Goal: Information Seeking & Learning: Learn about a topic

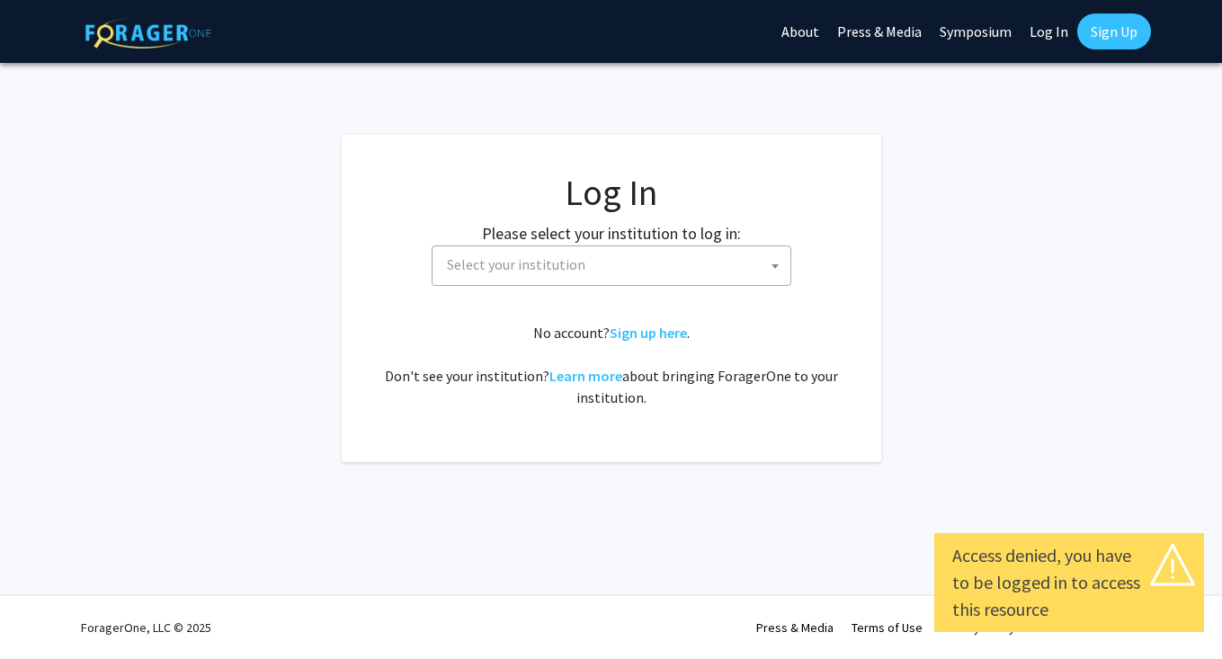
select select
click at [622, 264] on span "Select your institution" at bounding box center [615, 264] width 351 height 37
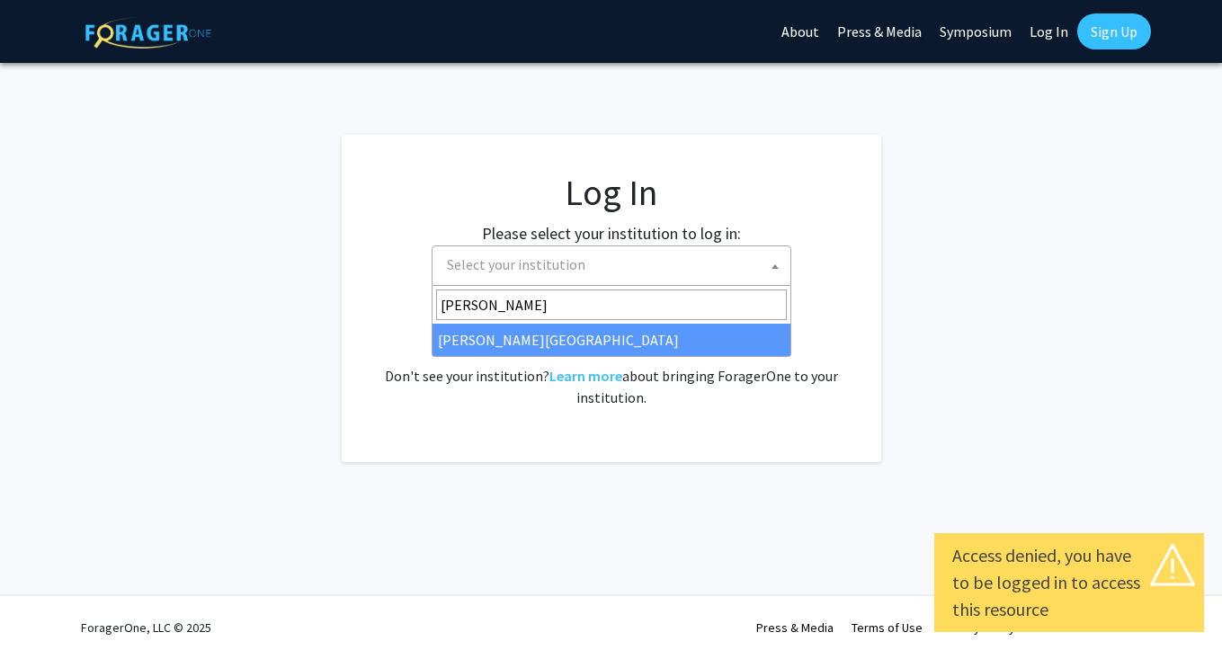
type input "[PERSON_NAME]"
select select "24"
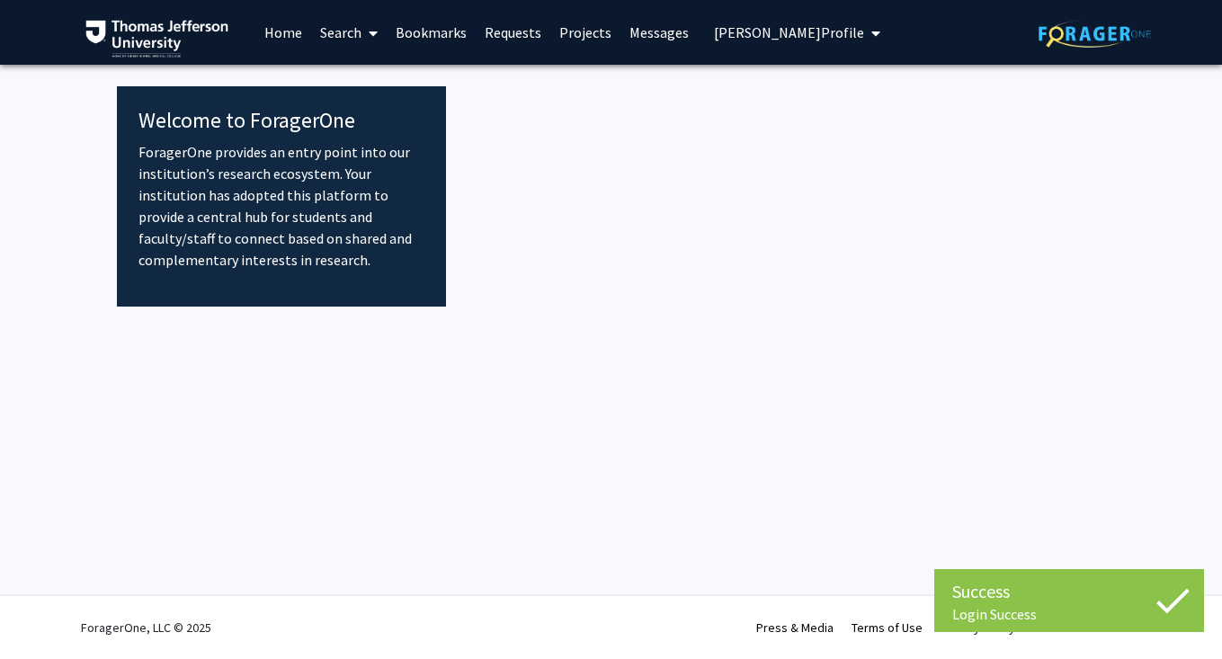
click at [580, 36] on link "Projects" at bounding box center [585, 32] width 70 height 63
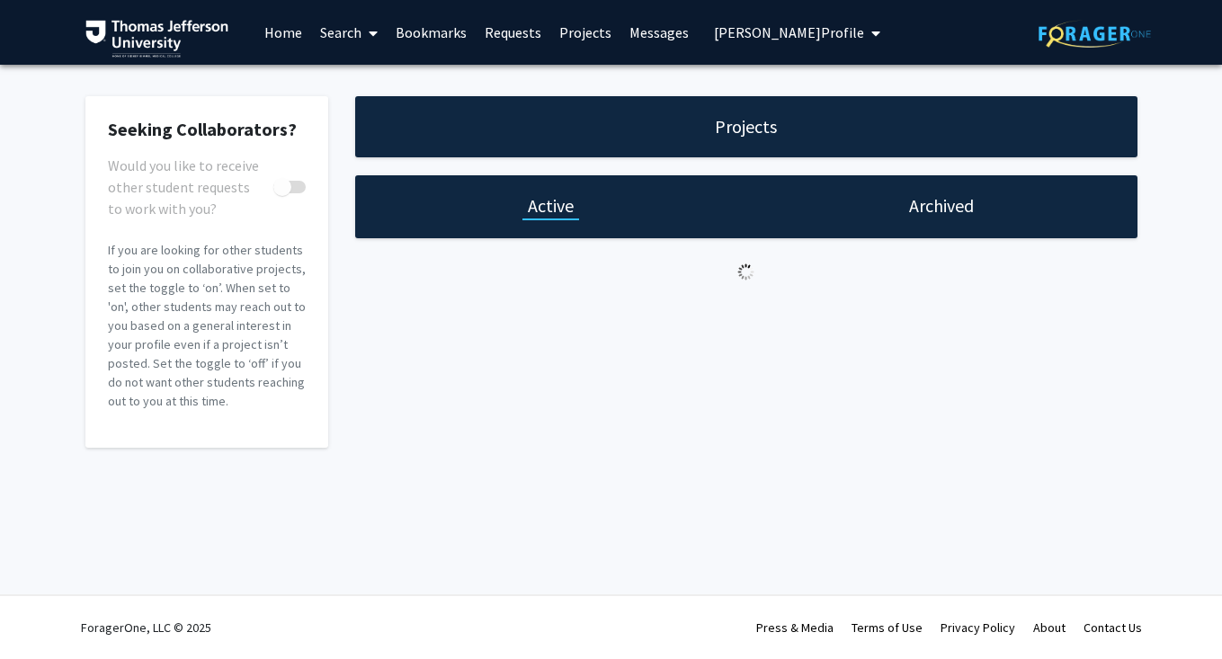
click at [271, 22] on link "Home" at bounding box center [283, 32] width 56 height 63
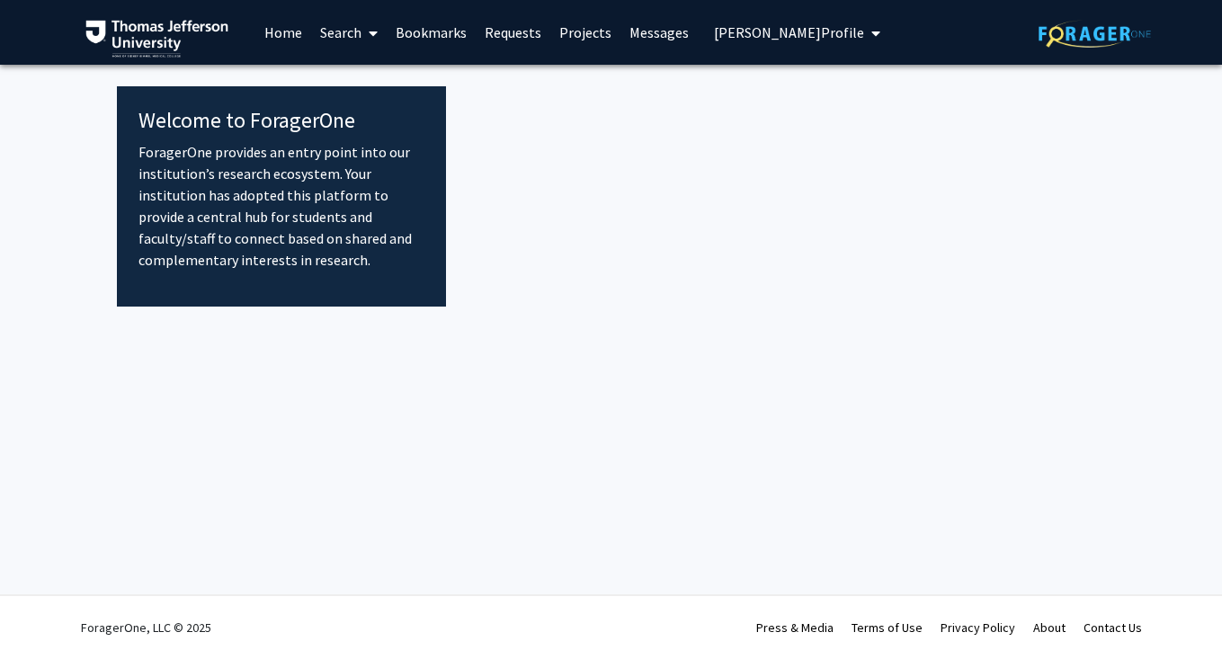
click at [271, 22] on link "Home" at bounding box center [283, 32] width 56 height 63
click at [332, 40] on link "Search" at bounding box center [349, 32] width 76 height 63
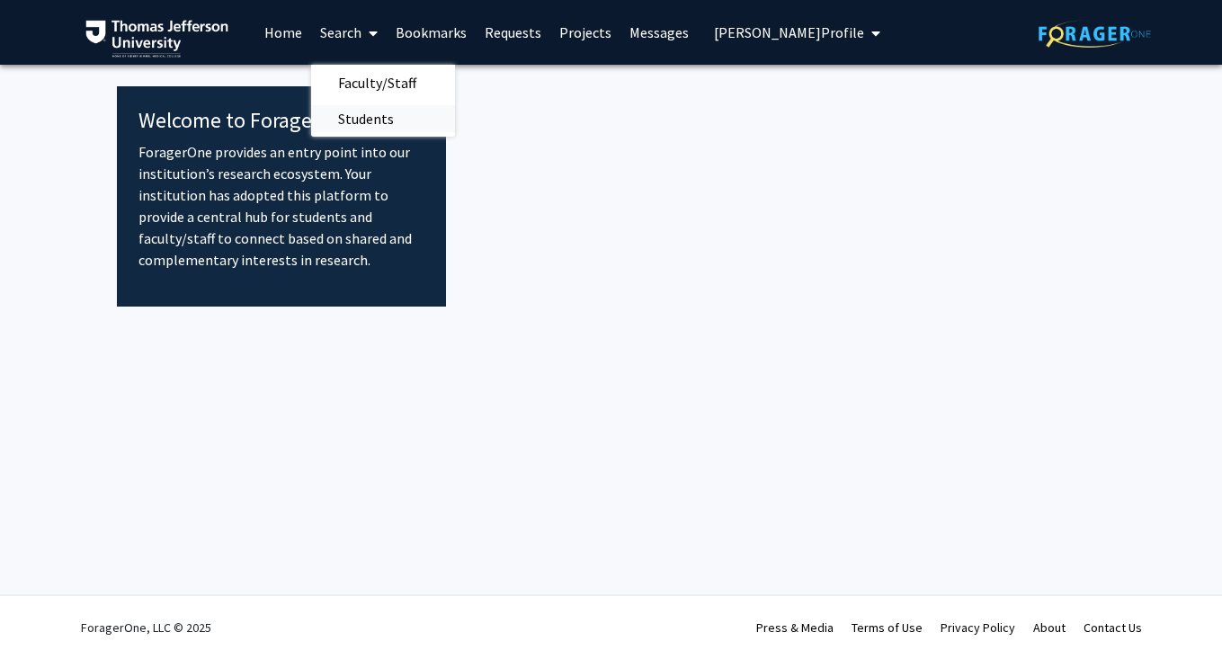
click at [348, 120] on span "Students" at bounding box center [366, 119] width 110 height 36
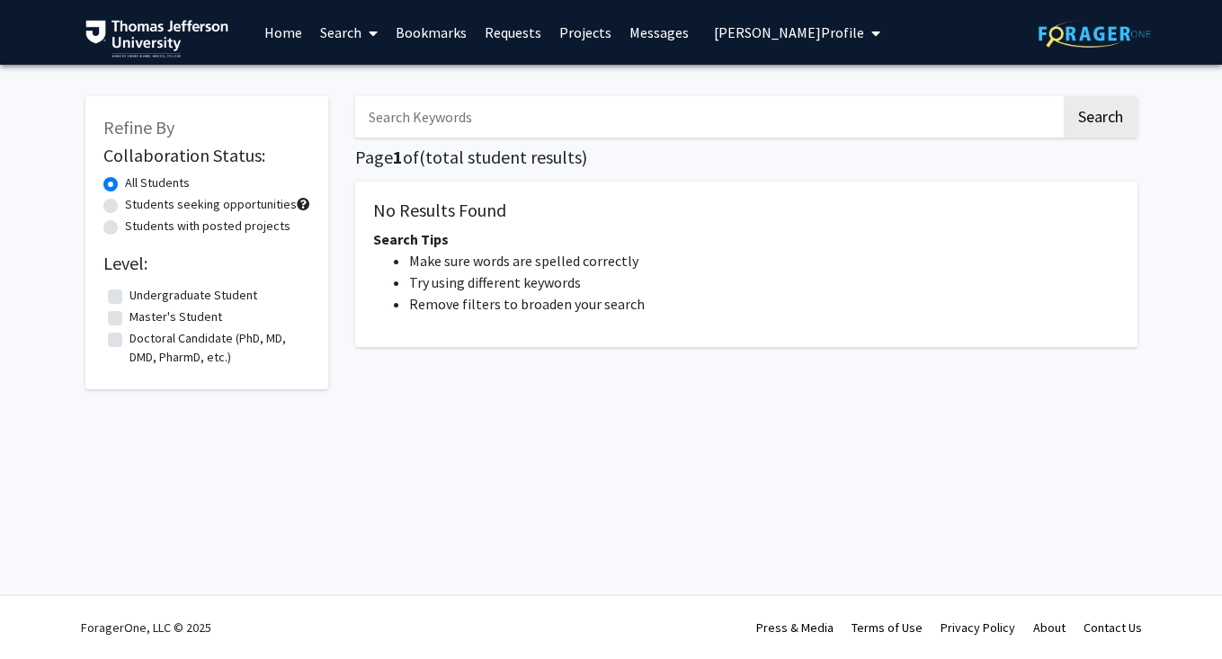
click at [503, 36] on link "Requests" at bounding box center [513, 32] width 75 height 63
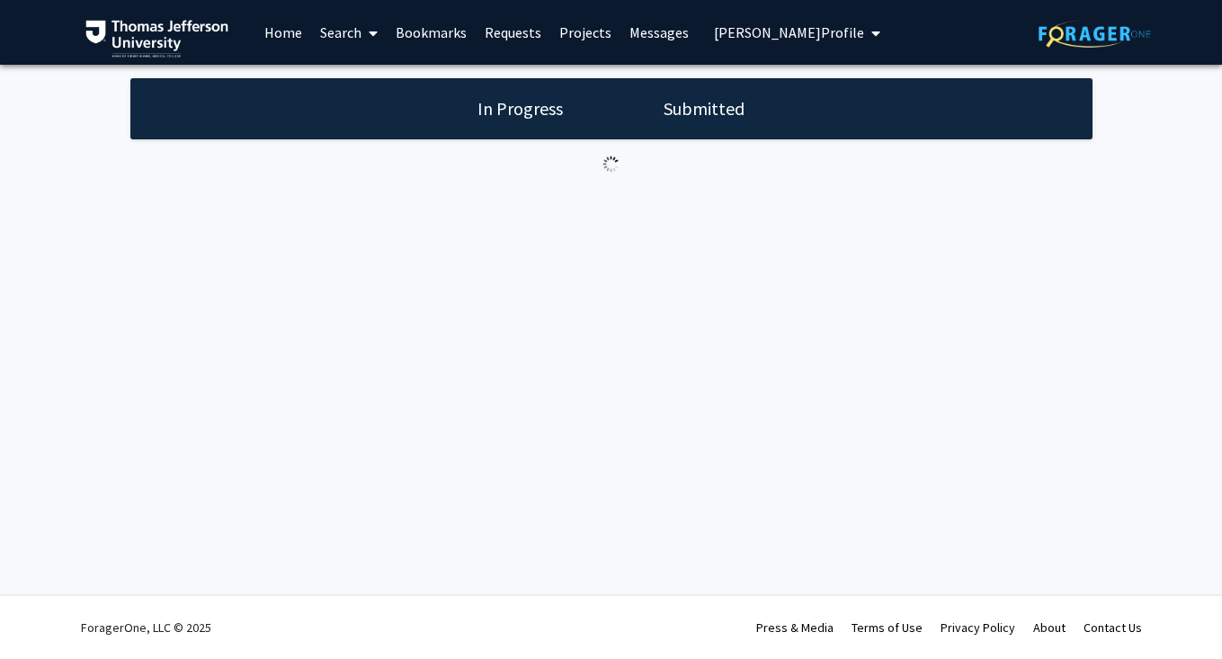
click at [457, 38] on link "Bookmarks" at bounding box center [431, 32] width 89 height 63
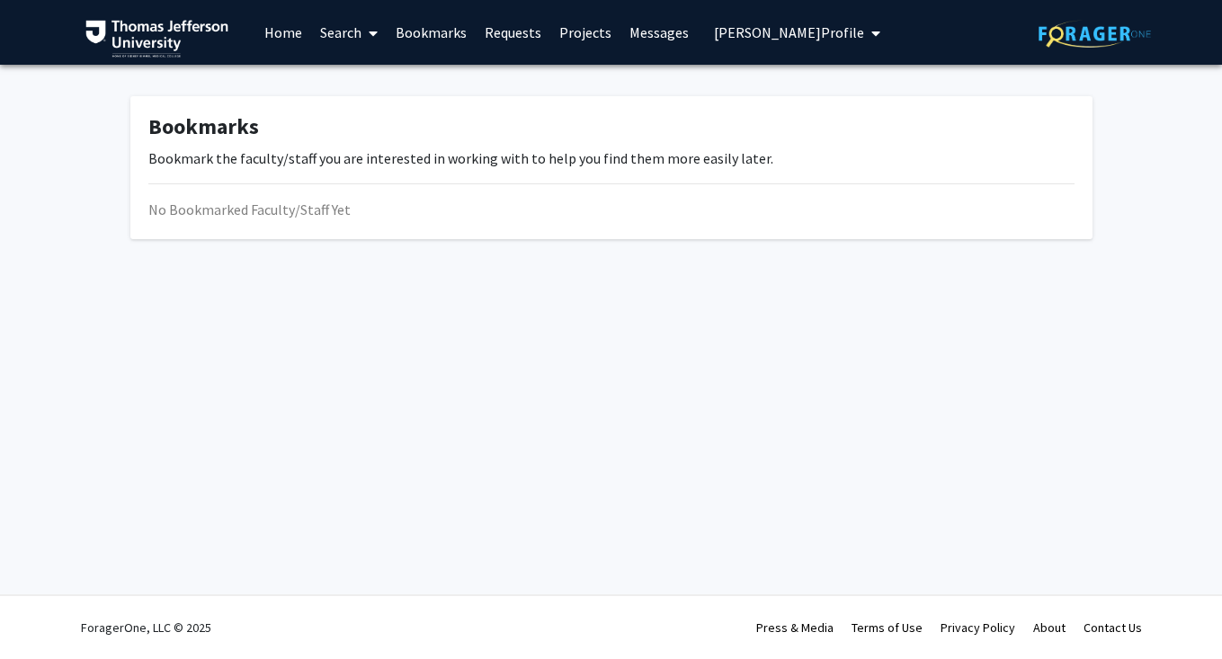
click at [272, 40] on link "Home" at bounding box center [283, 32] width 56 height 63
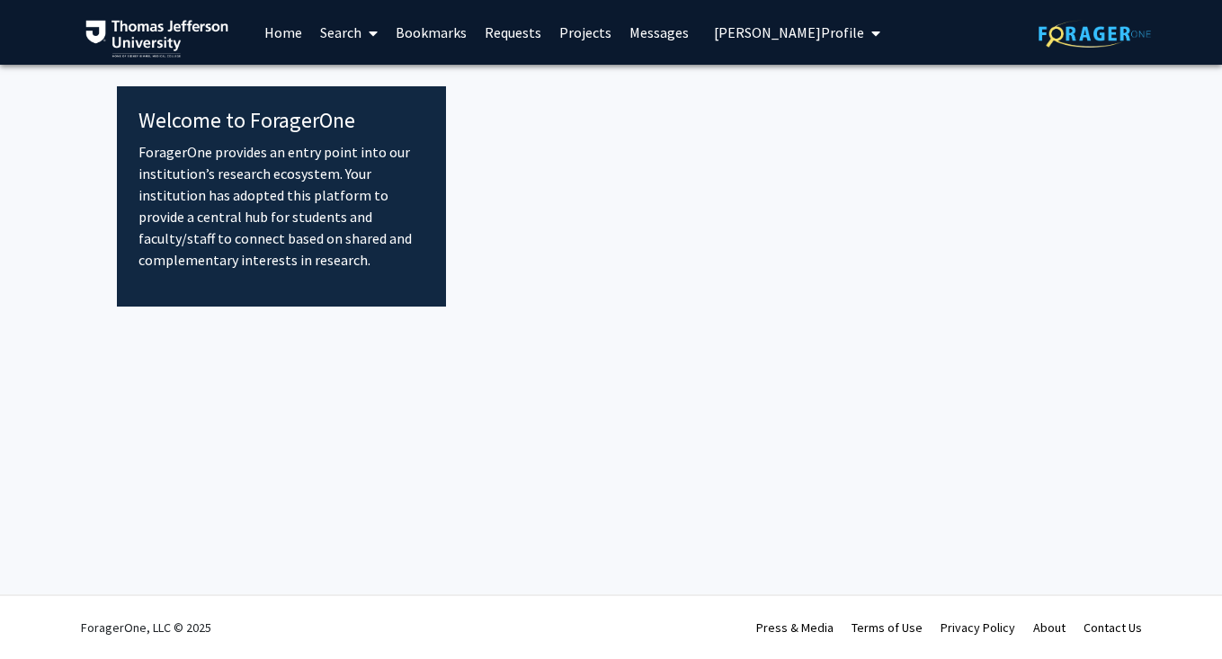
click at [182, 29] on img at bounding box center [157, 39] width 144 height 38
click at [558, 31] on link "Projects" at bounding box center [585, 32] width 70 height 63
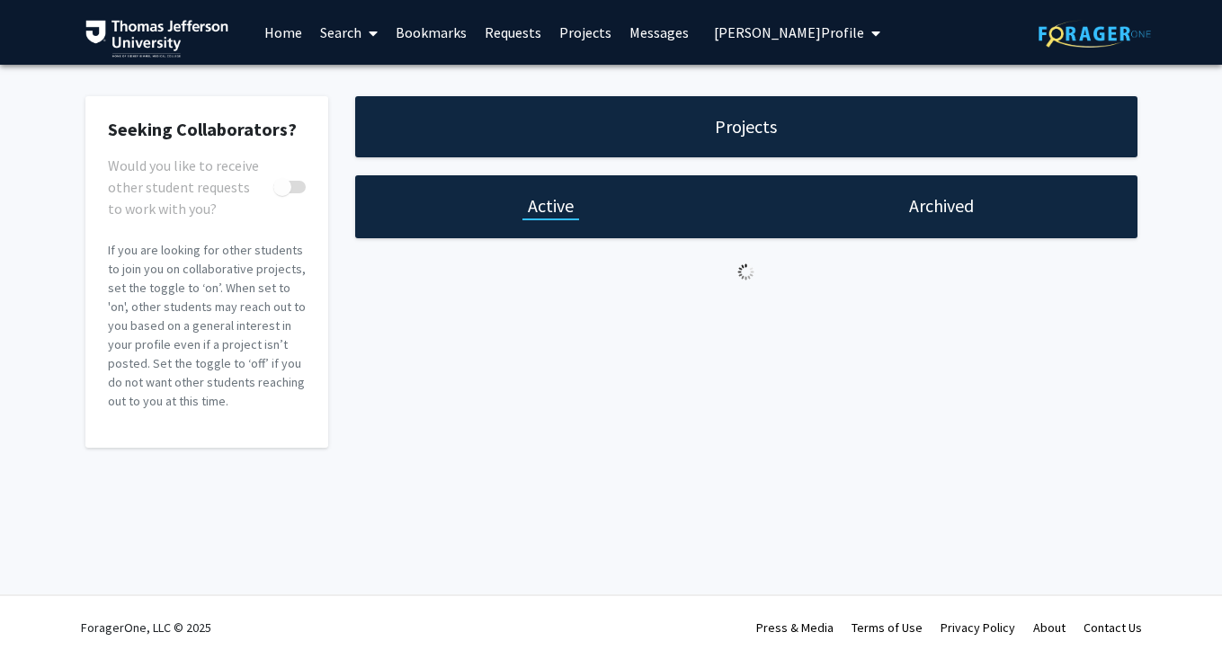
click at [526, 36] on link "Requests" at bounding box center [513, 32] width 75 height 63
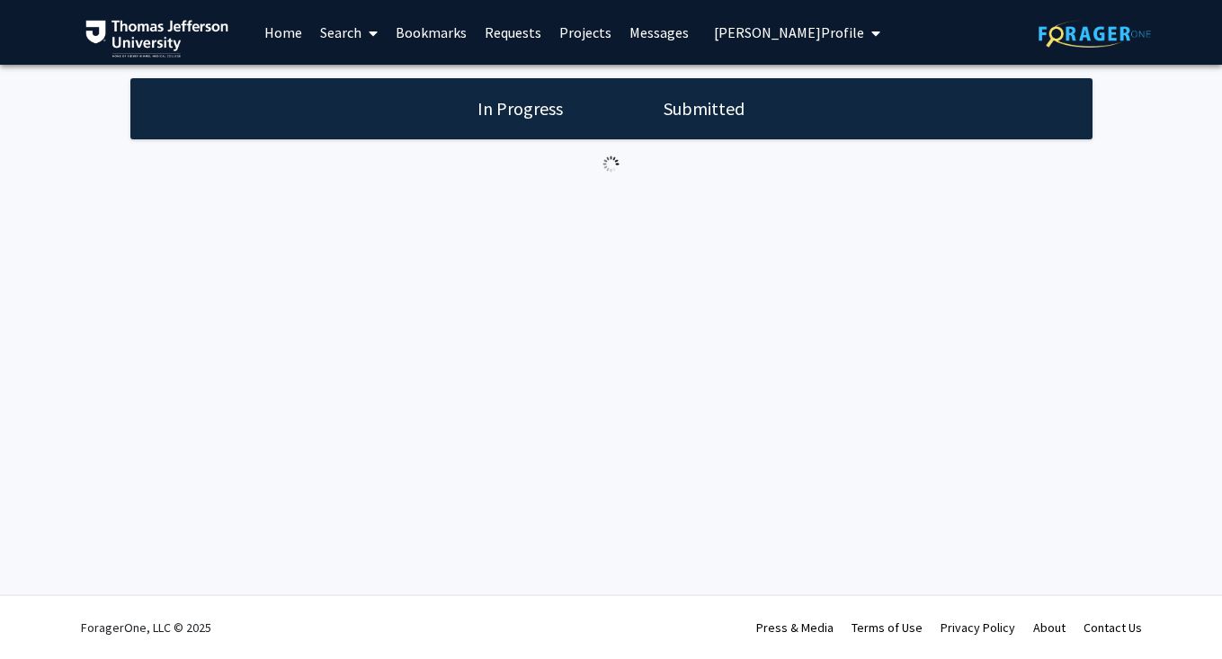
click at [407, 37] on link "Bookmarks" at bounding box center [431, 32] width 89 height 63
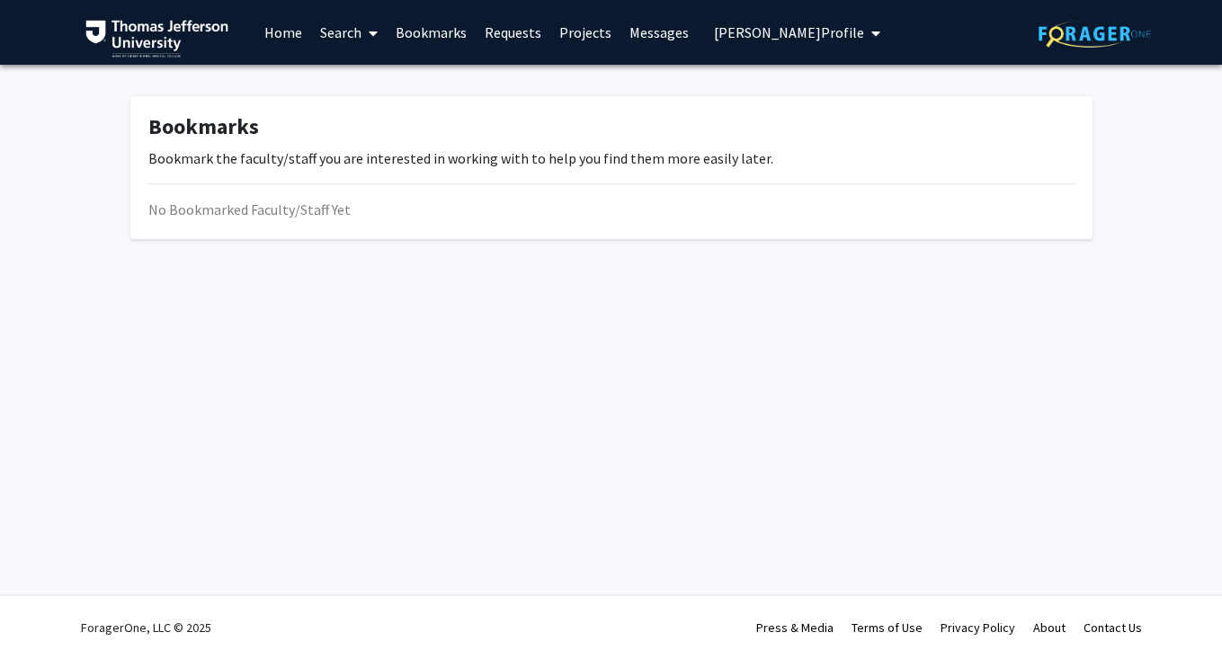
click at [369, 37] on icon at bounding box center [373, 33] width 9 height 14
click at [377, 117] on span "Students" at bounding box center [366, 119] width 110 height 36
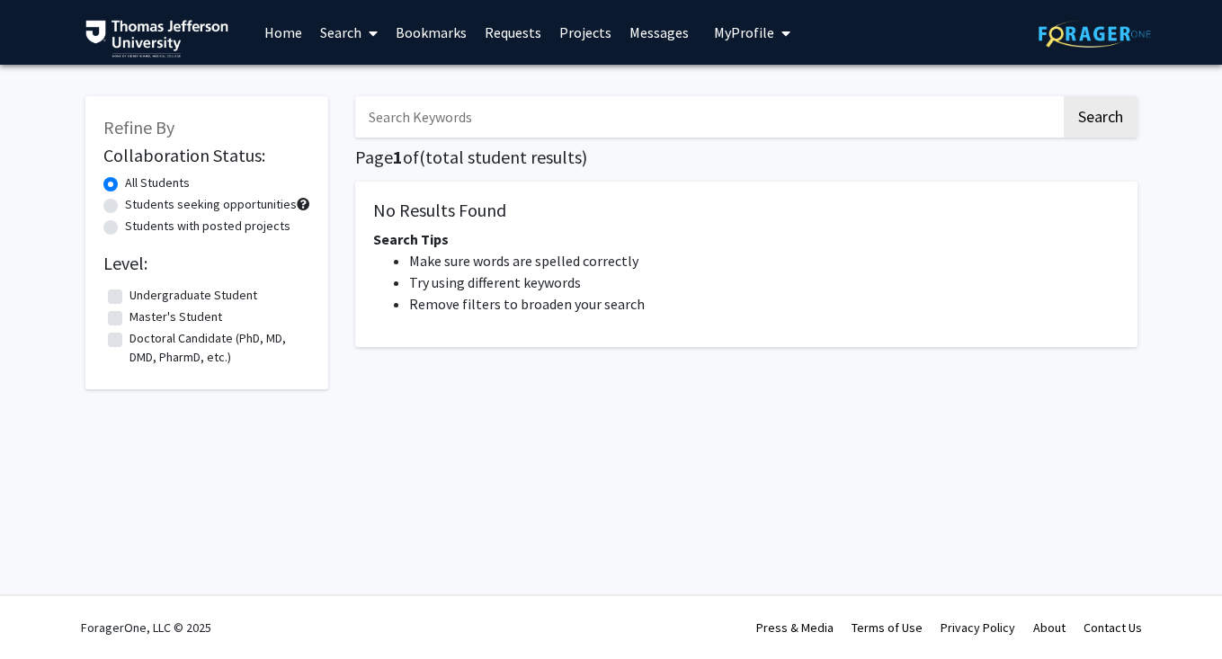
click at [759, 39] on span "My Profile" at bounding box center [744, 32] width 60 height 18
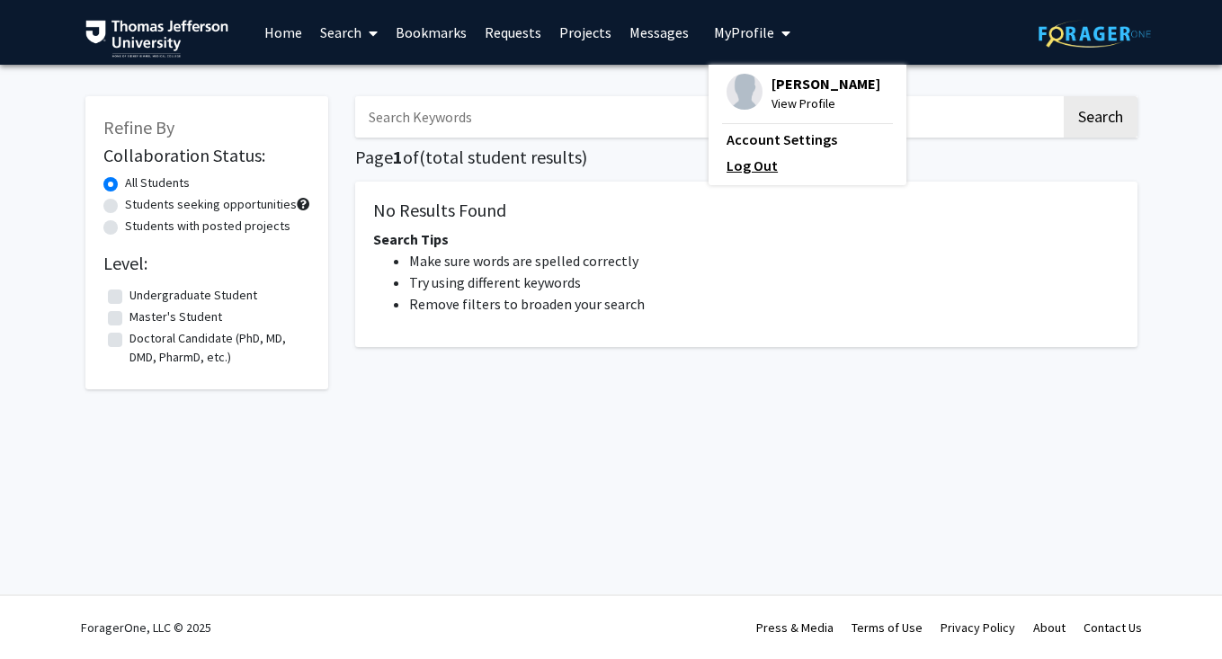
click at [746, 165] on link "Log Out" at bounding box center [807, 166] width 162 height 22
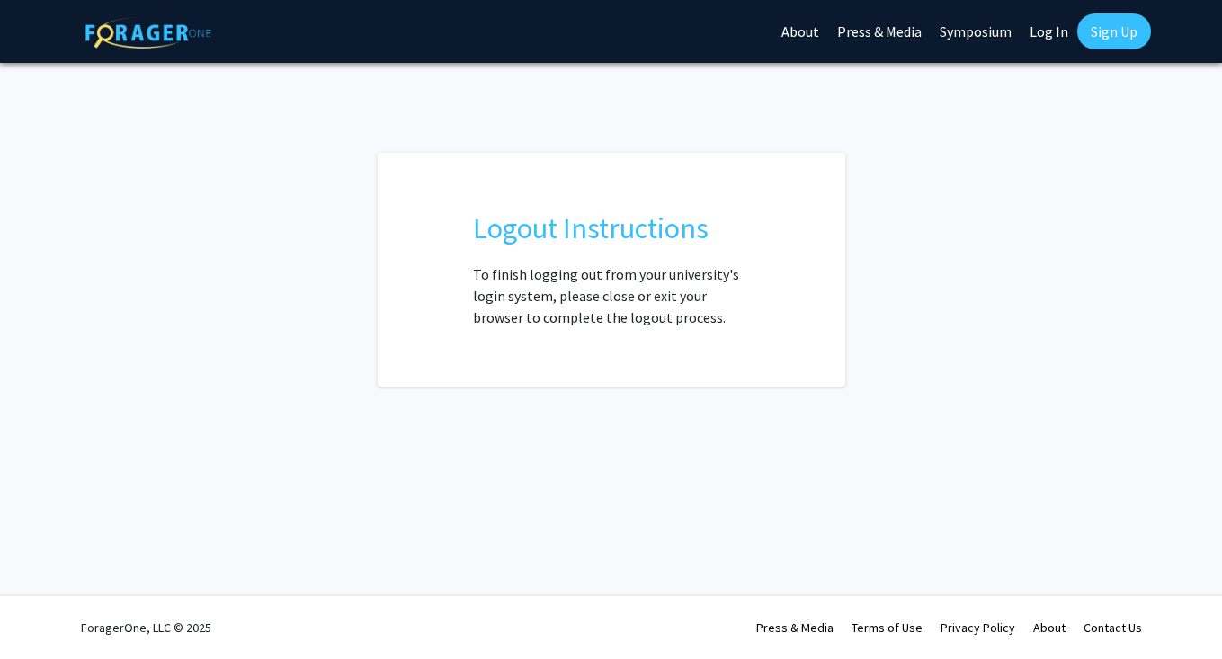
click at [1053, 42] on link "Log In" at bounding box center [1048, 31] width 57 height 63
select select
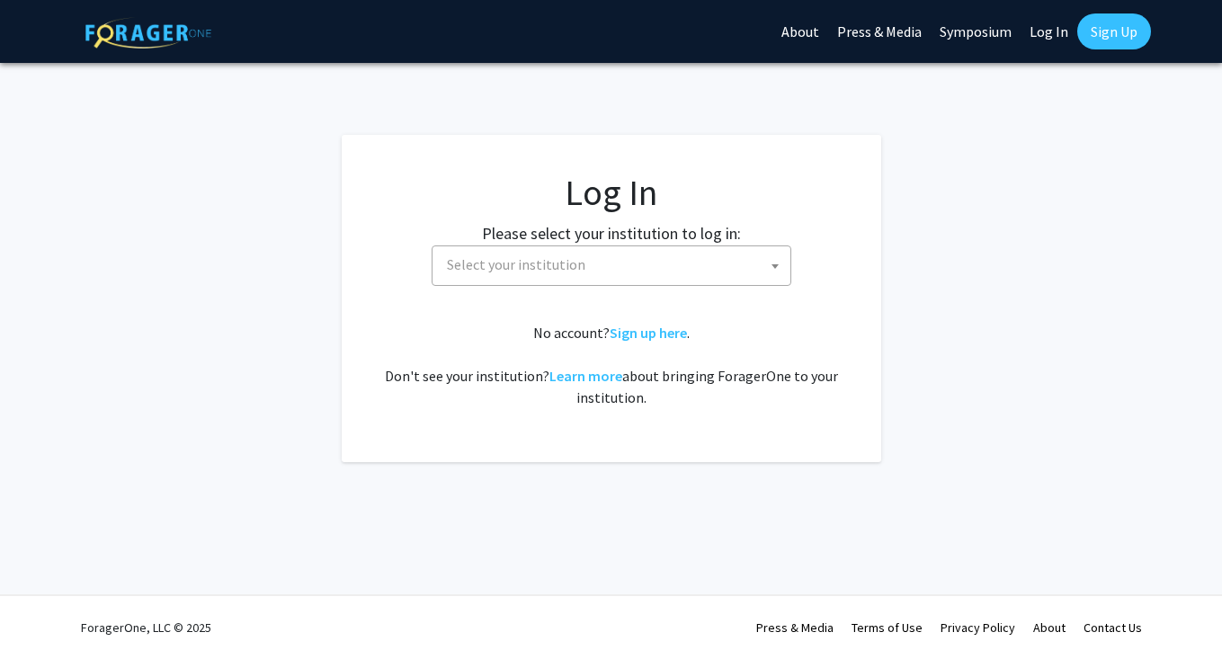
click at [696, 243] on label "Please select your institution to log in:" at bounding box center [611, 233] width 259 height 24
click at [696, 246] on span "Select your institution" at bounding box center [615, 264] width 351 height 37
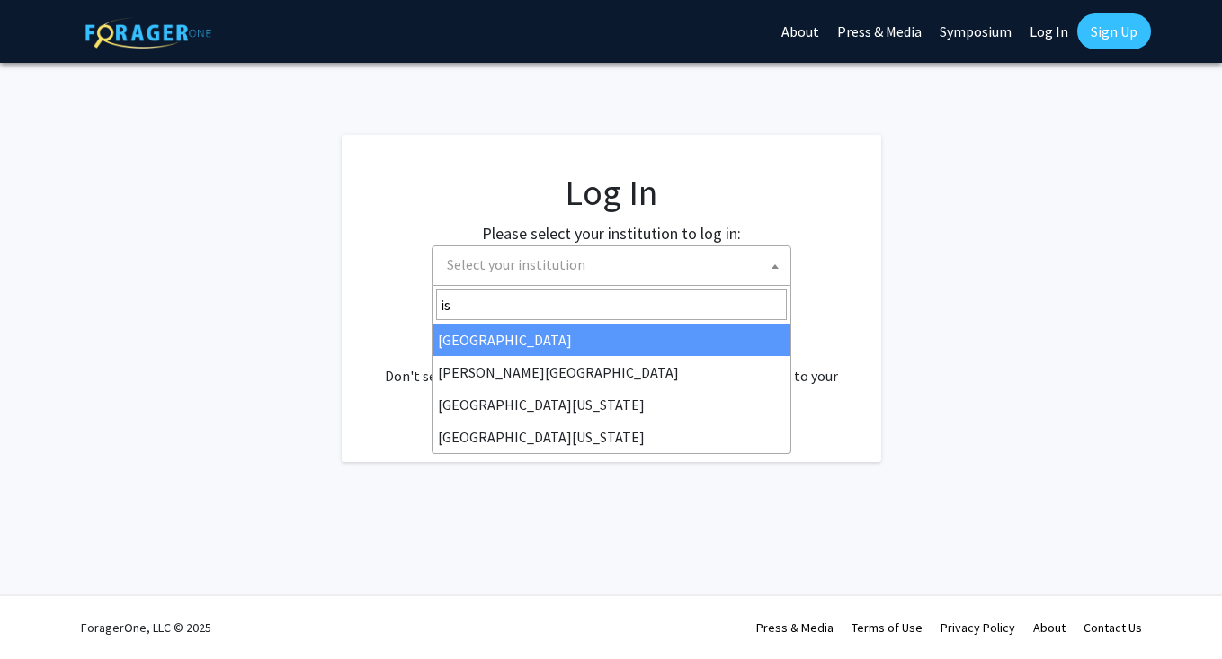
type input "i"
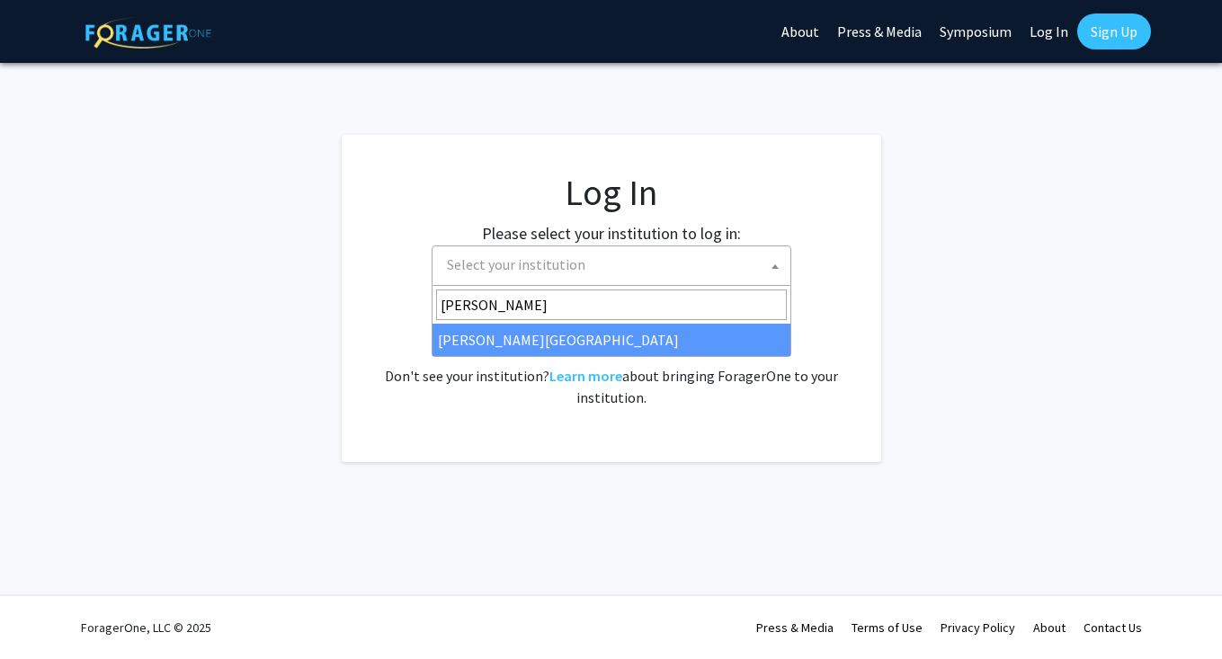
type input "jeff"
select select "24"
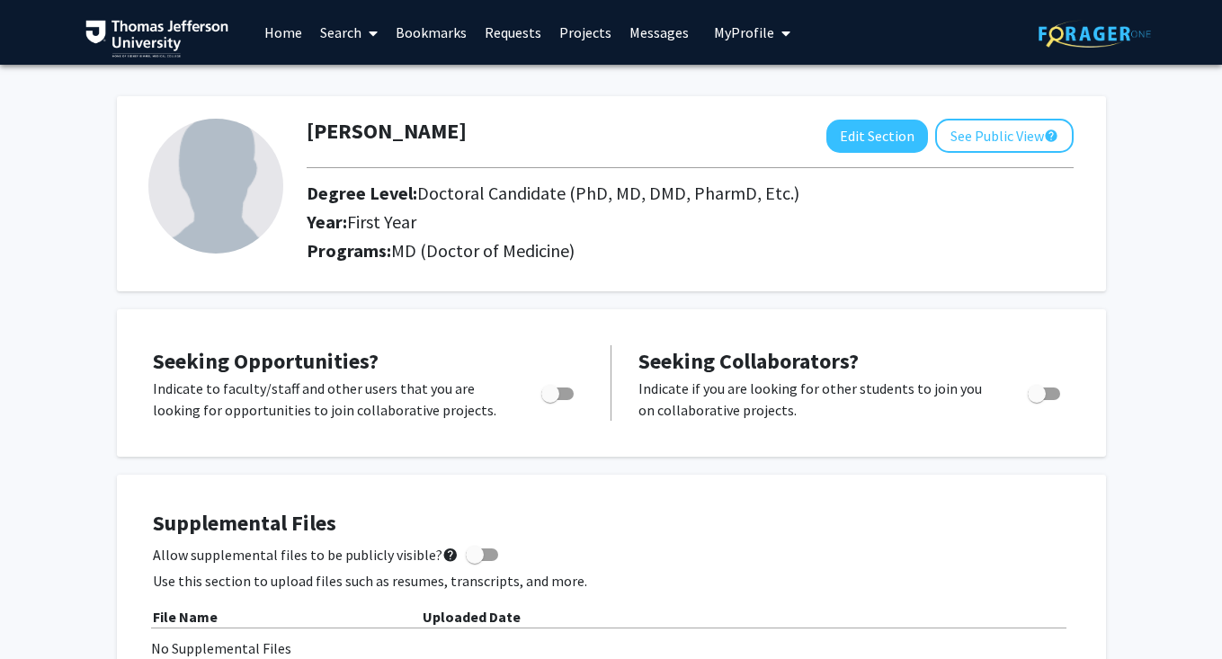
click at [275, 31] on link "Home" at bounding box center [283, 32] width 56 height 63
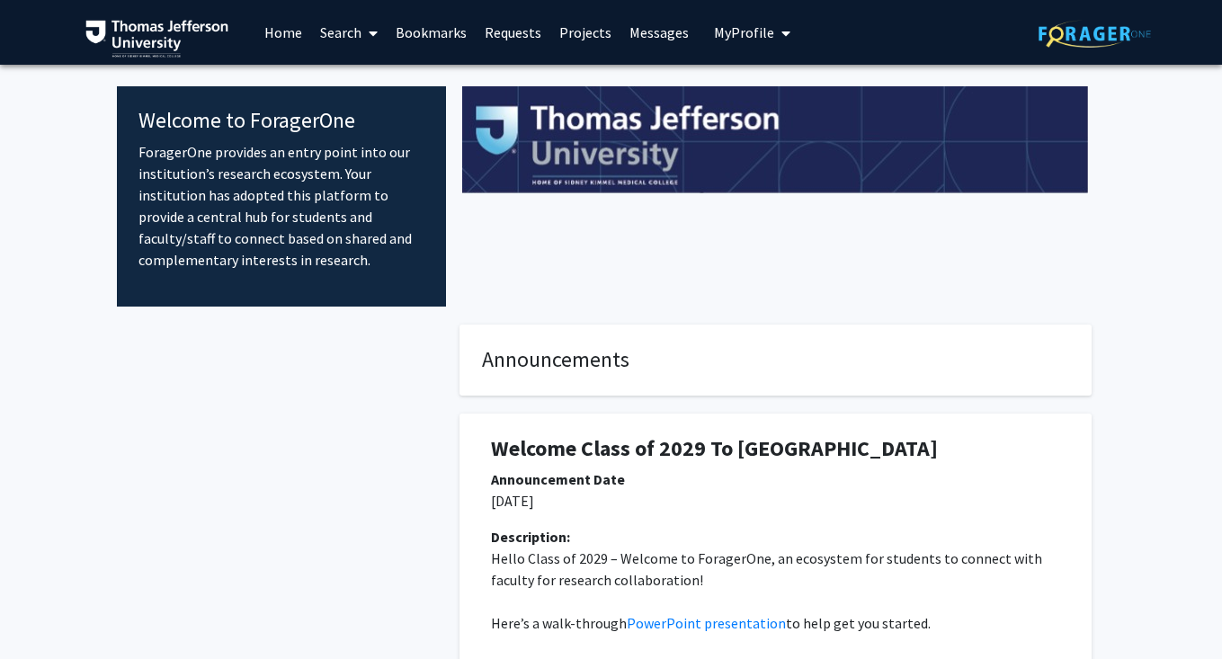
click at [588, 35] on link "Projects" at bounding box center [585, 32] width 70 height 63
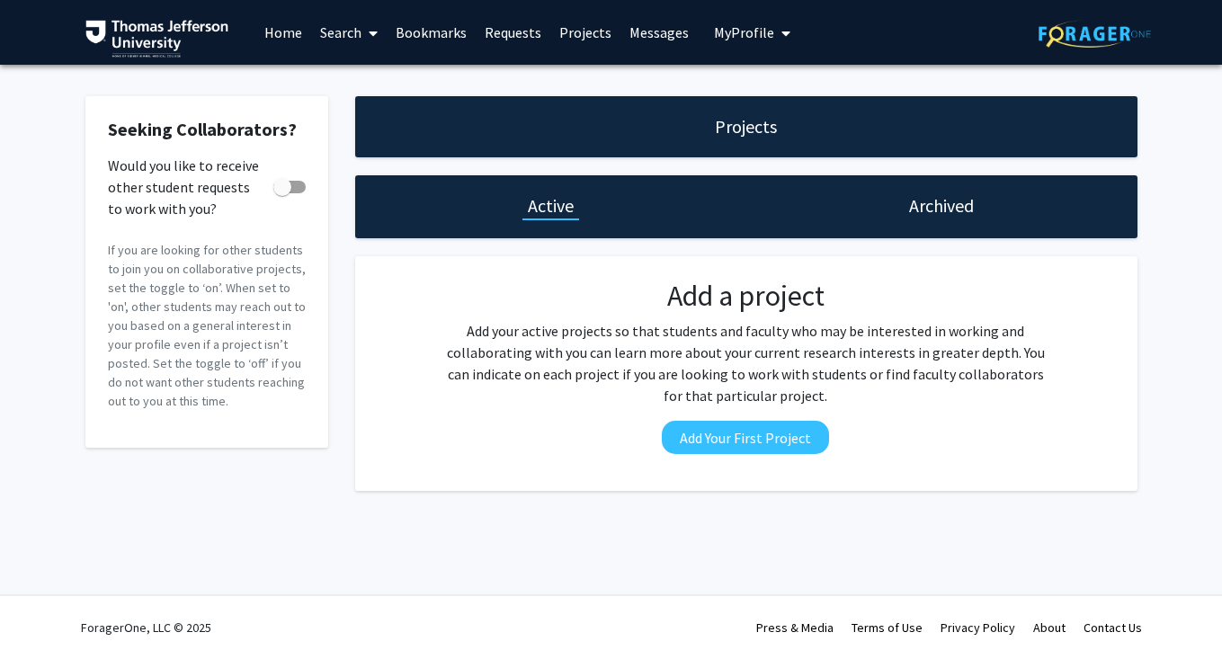
click at [495, 32] on link "Requests" at bounding box center [513, 32] width 75 height 63
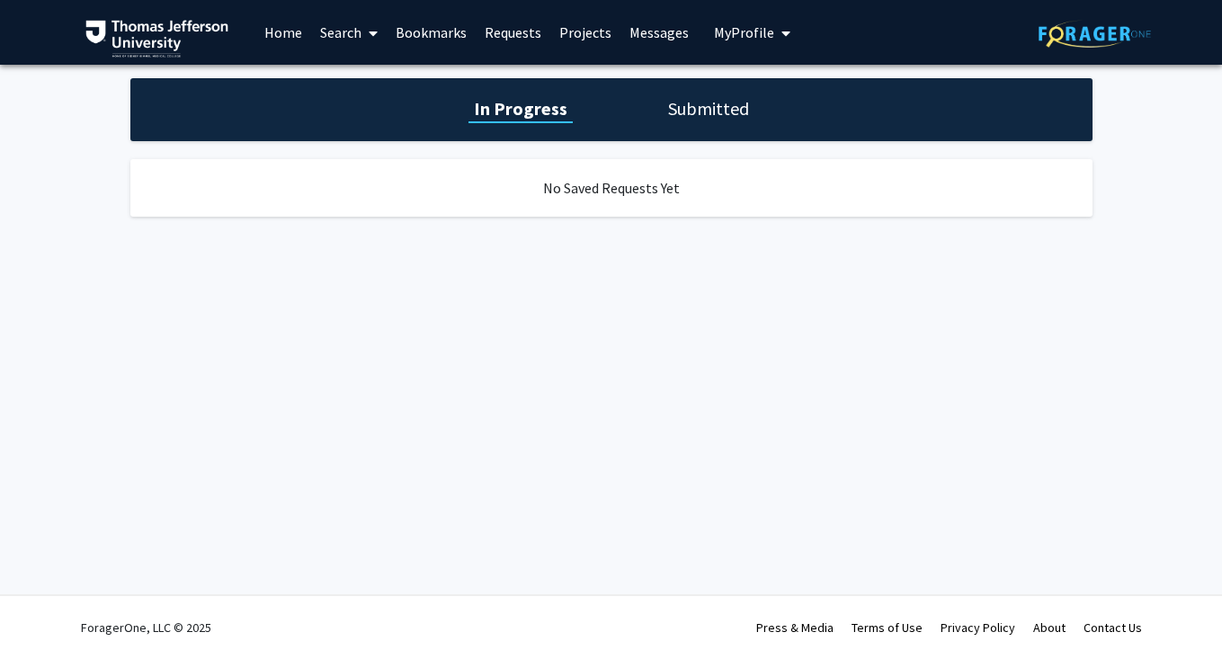
click at [449, 35] on link "Bookmarks" at bounding box center [431, 32] width 89 height 63
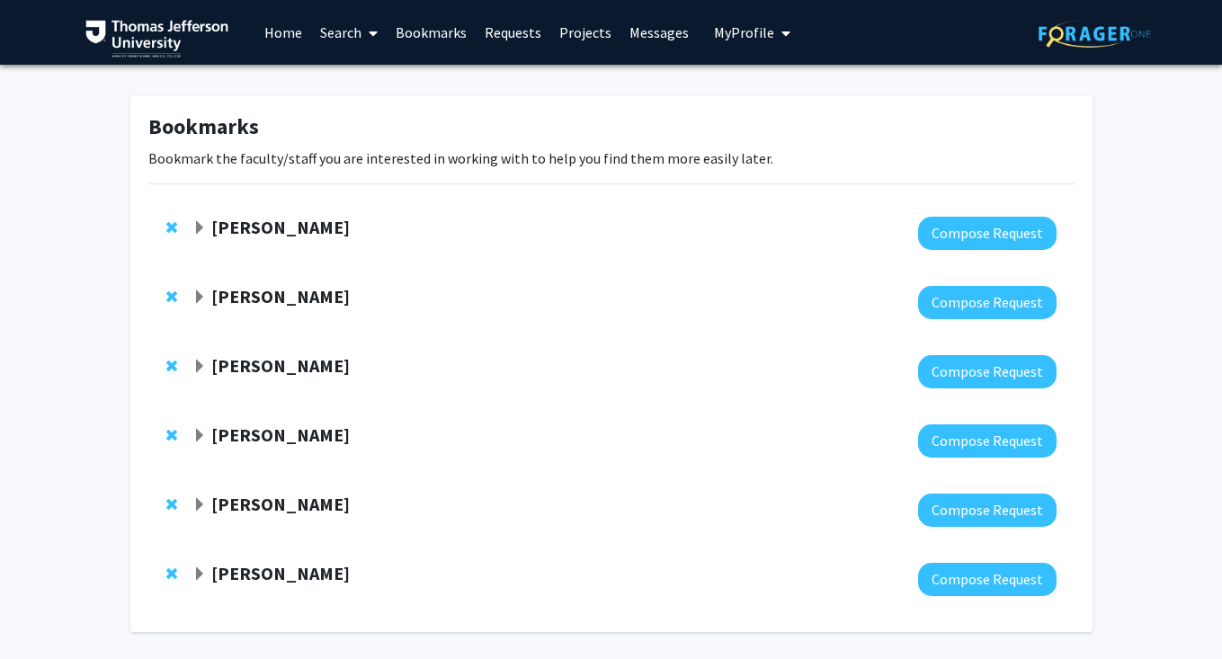
click at [342, 32] on link "Search" at bounding box center [349, 32] width 76 height 63
click at [357, 111] on span "Students" at bounding box center [366, 119] width 110 height 36
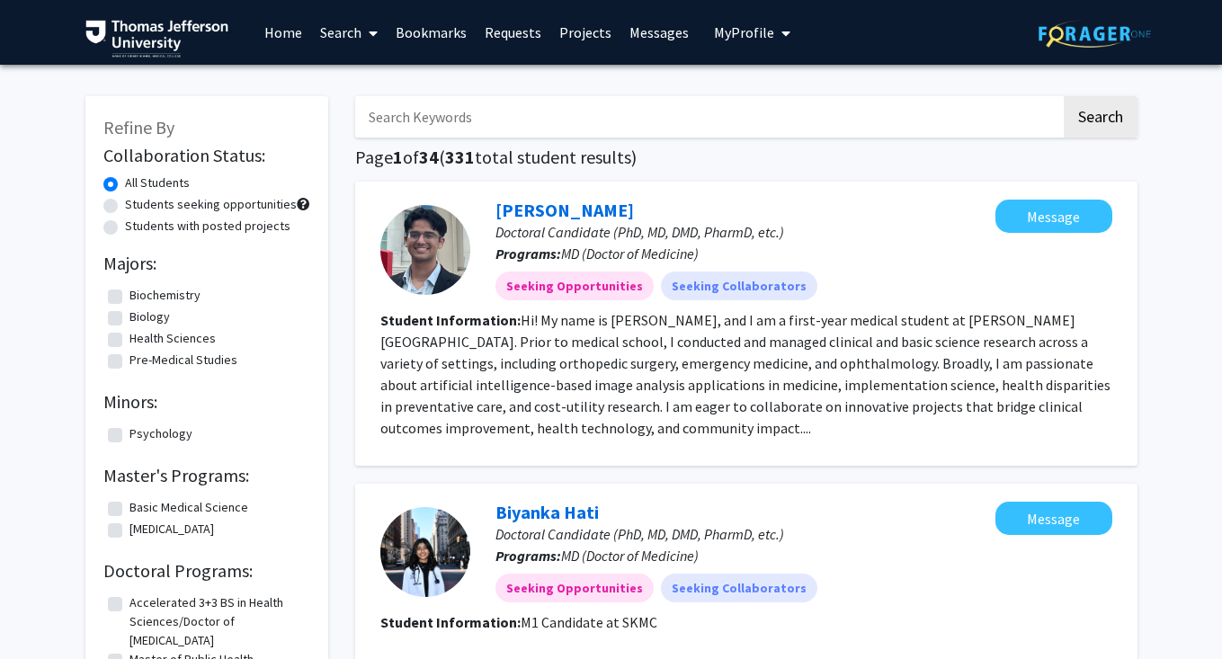
click at [748, 28] on span "My Profile" at bounding box center [744, 32] width 60 height 18
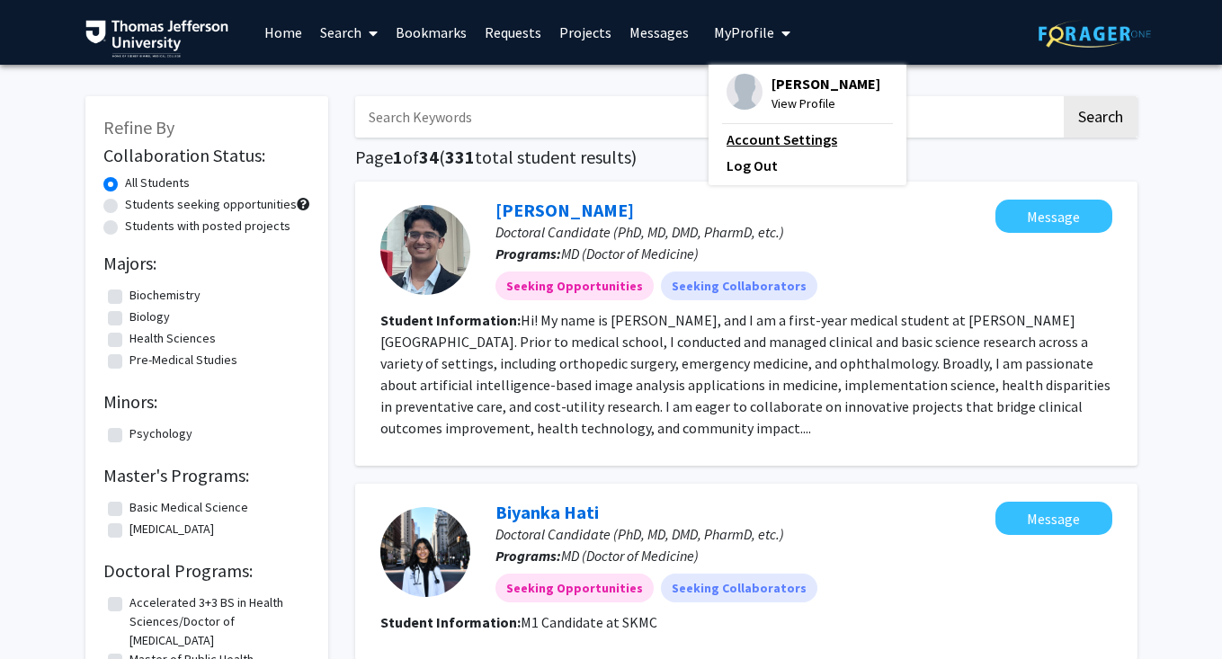
click at [743, 131] on link "Account Settings" at bounding box center [807, 140] width 162 height 22
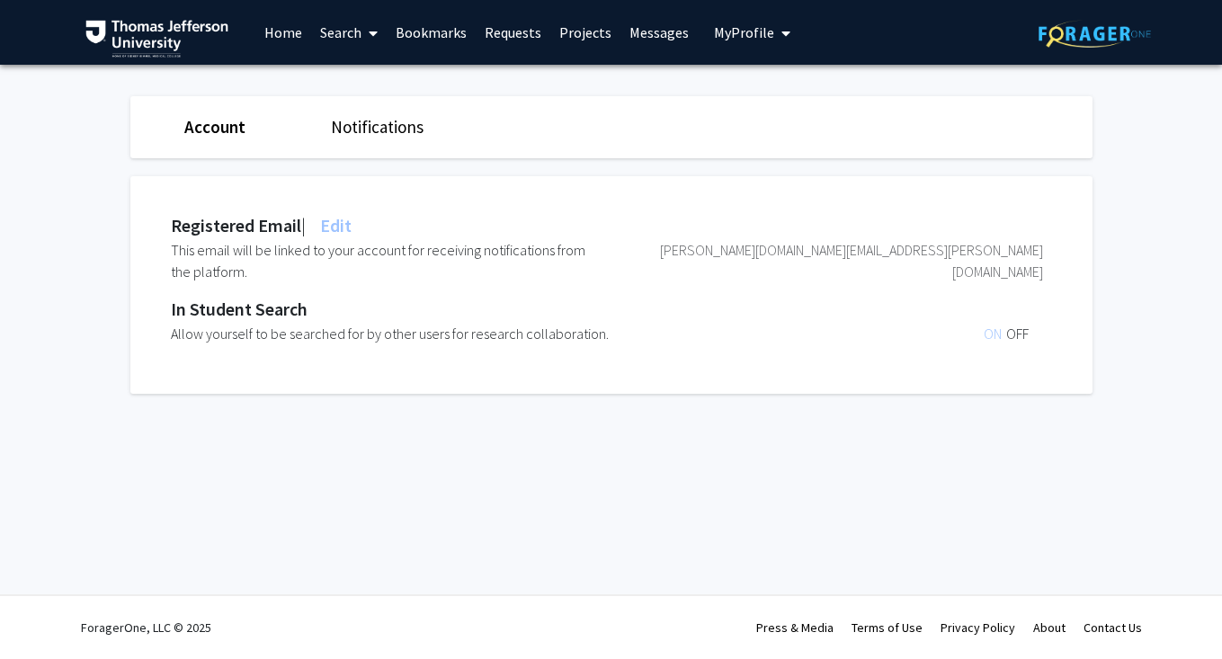
click at [374, 126] on link "Notifications" at bounding box center [377, 127] width 93 height 22
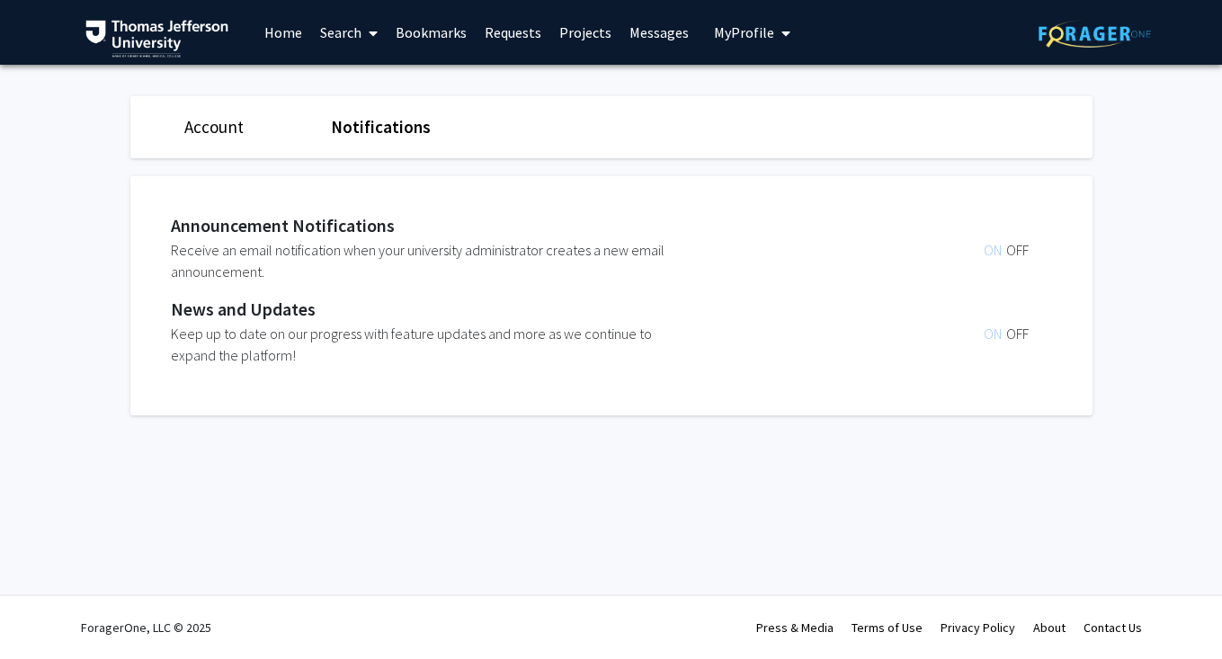
click at [237, 130] on link "Account" at bounding box center [213, 127] width 59 height 22
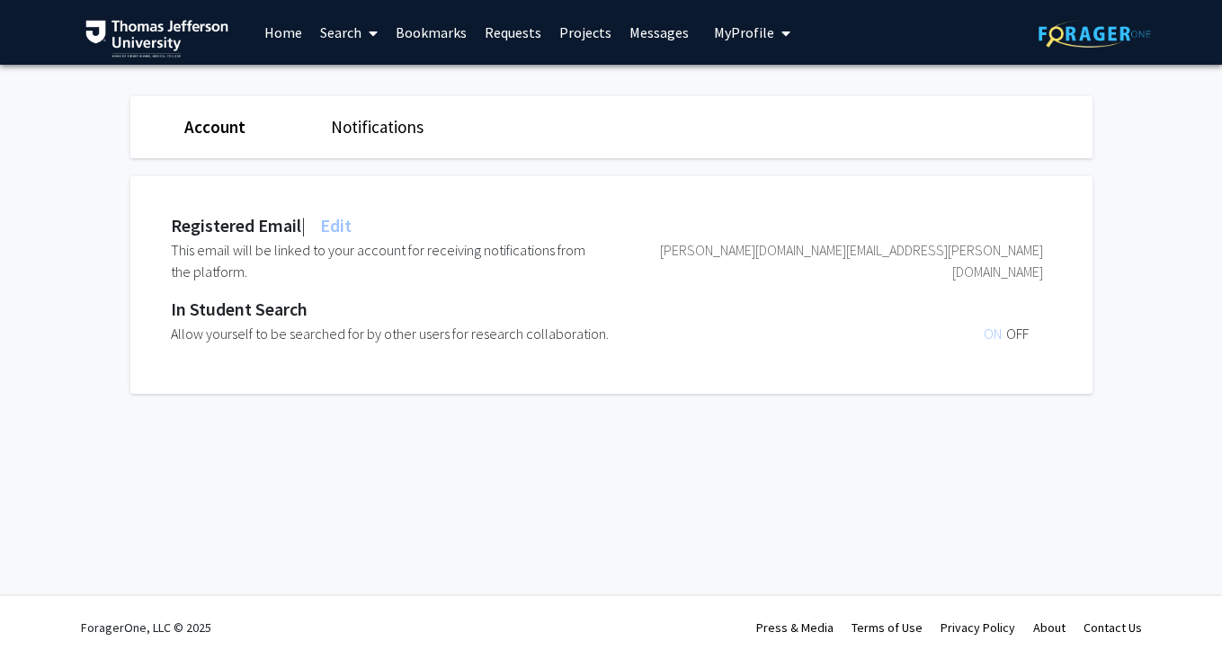
click at [343, 31] on link "Search" at bounding box center [349, 32] width 76 height 63
click at [378, 75] on span "Faculty/Staff" at bounding box center [377, 83] width 132 height 36
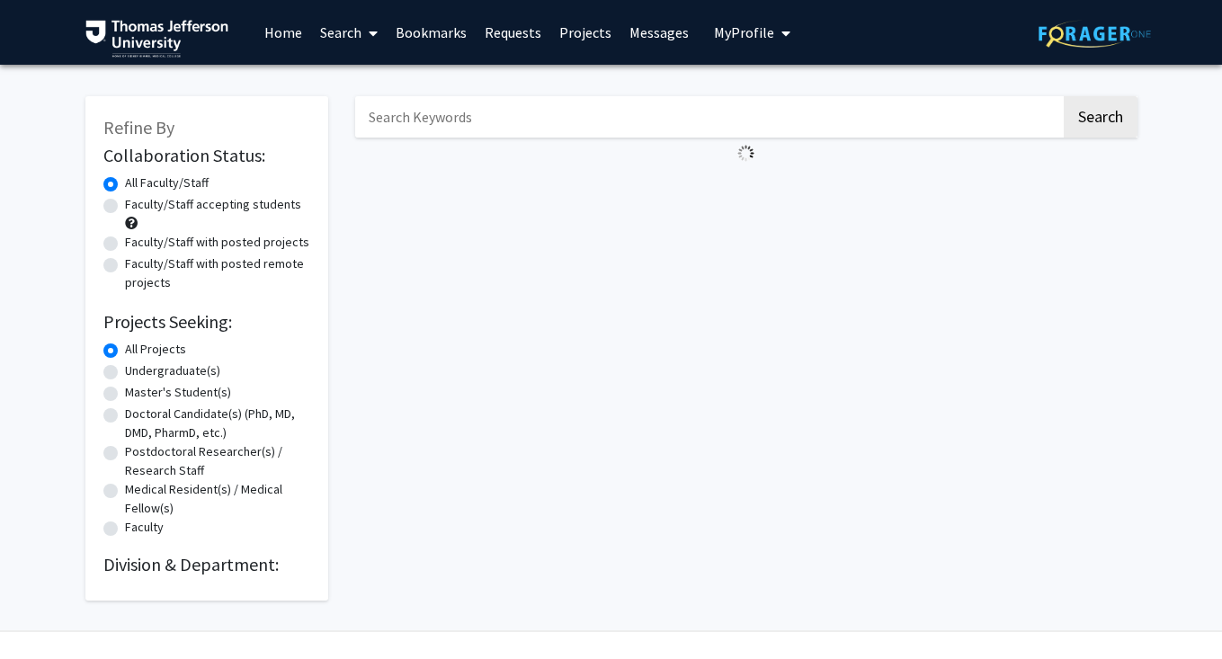
click at [363, 40] on span at bounding box center [369, 33] width 16 height 63
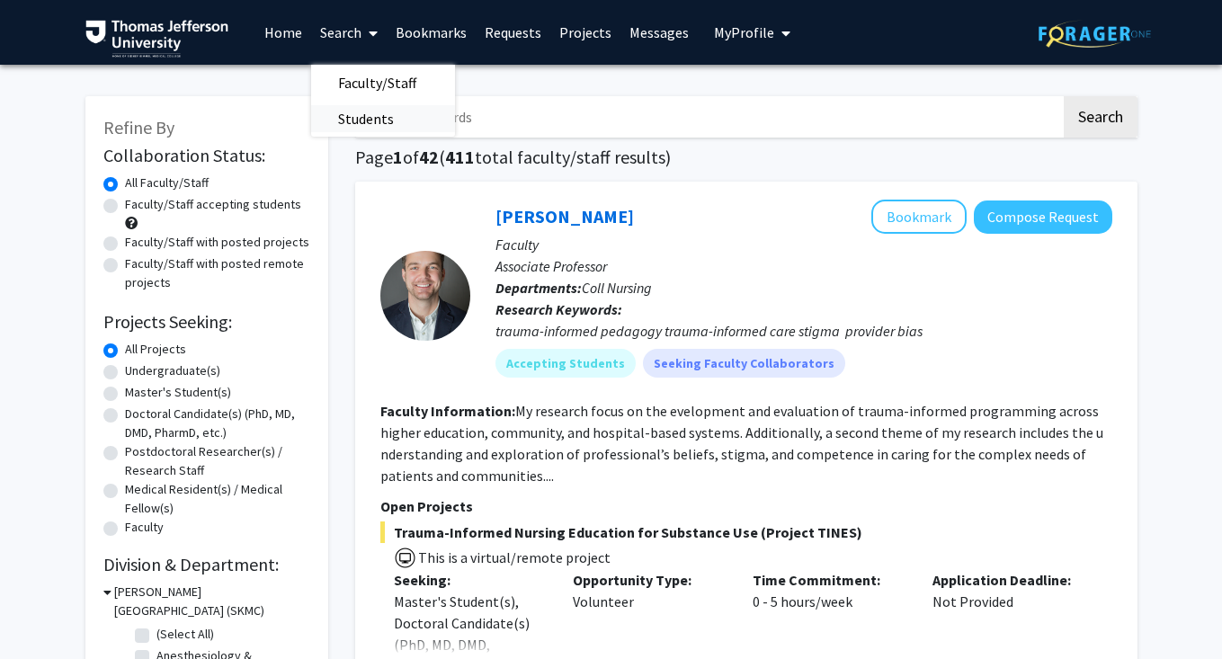
click at [371, 111] on span "Students" at bounding box center [366, 119] width 110 height 36
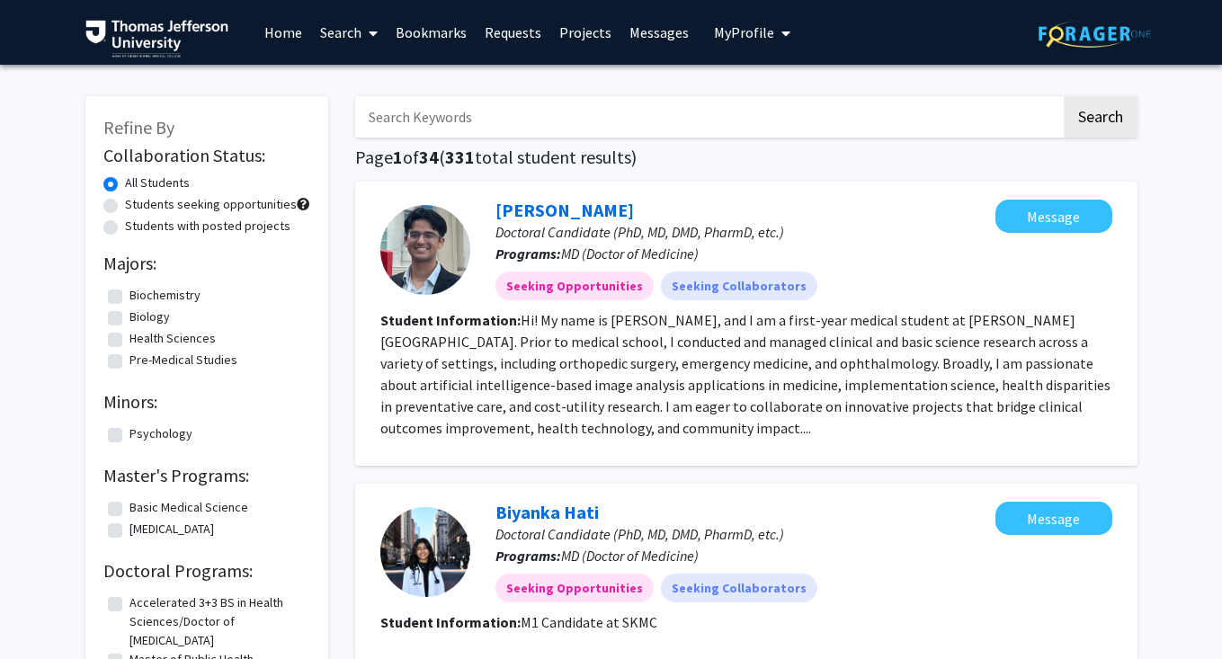
click at [341, 30] on link "Search" at bounding box center [349, 32] width 76 height 63
click at [364, 89] on span "Faculty/Staff" at bounding box center [377, 83] width 132 height 36
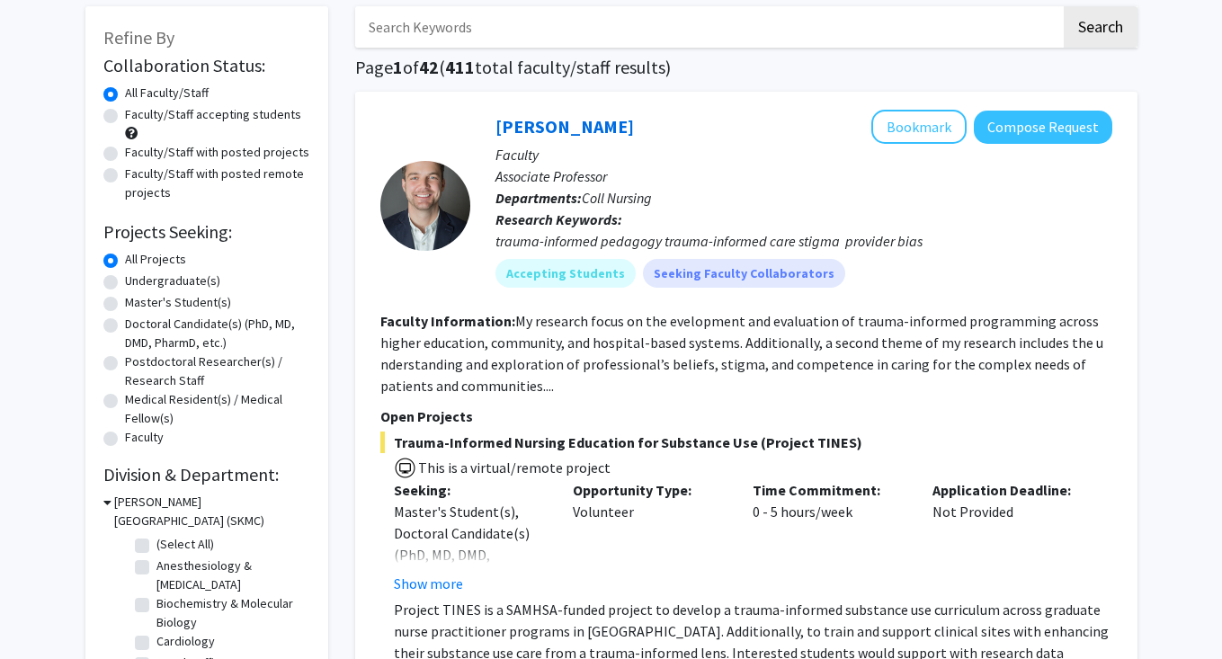
scroll to position [95, 0]
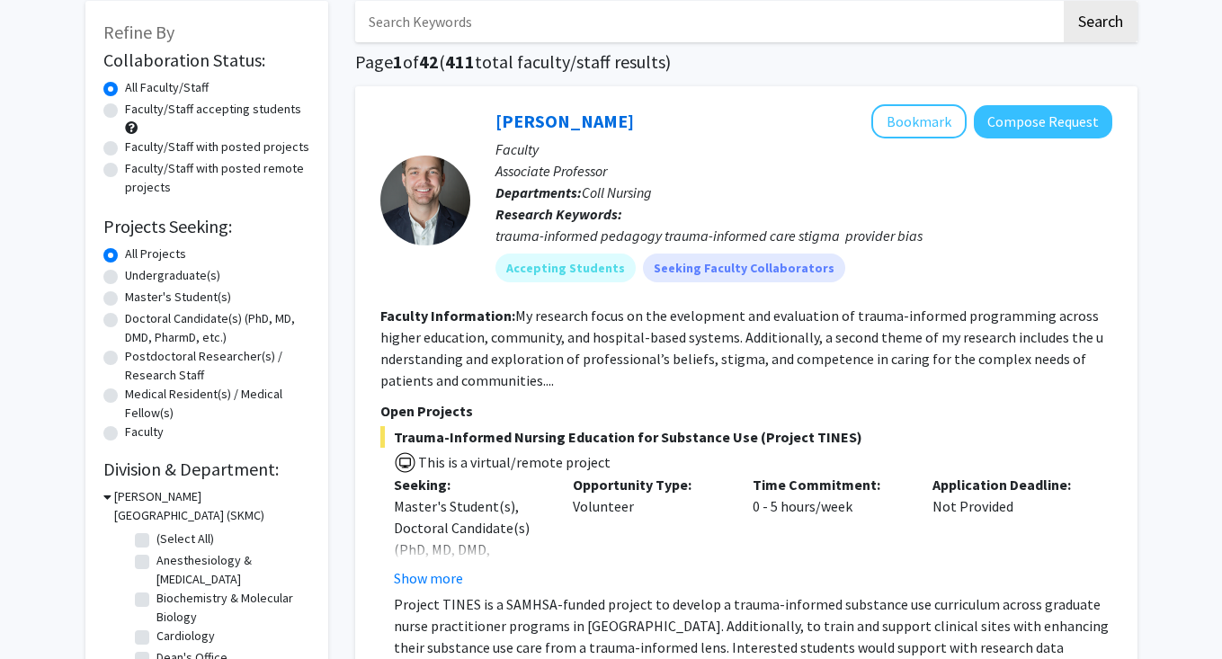
click at [178, 317] on label "Doctoral Candidate(s) (PhD, MD, DMD, PharmD, etc.)" at bounding box center [217, 328] width 185 height 38
click at [137, 317] on input "Doctoral Candidate(s) (PhD, MD, DMD, PharmD, etc.)" at bounding box center [131, 315] width 12 height 12
radio input "true"
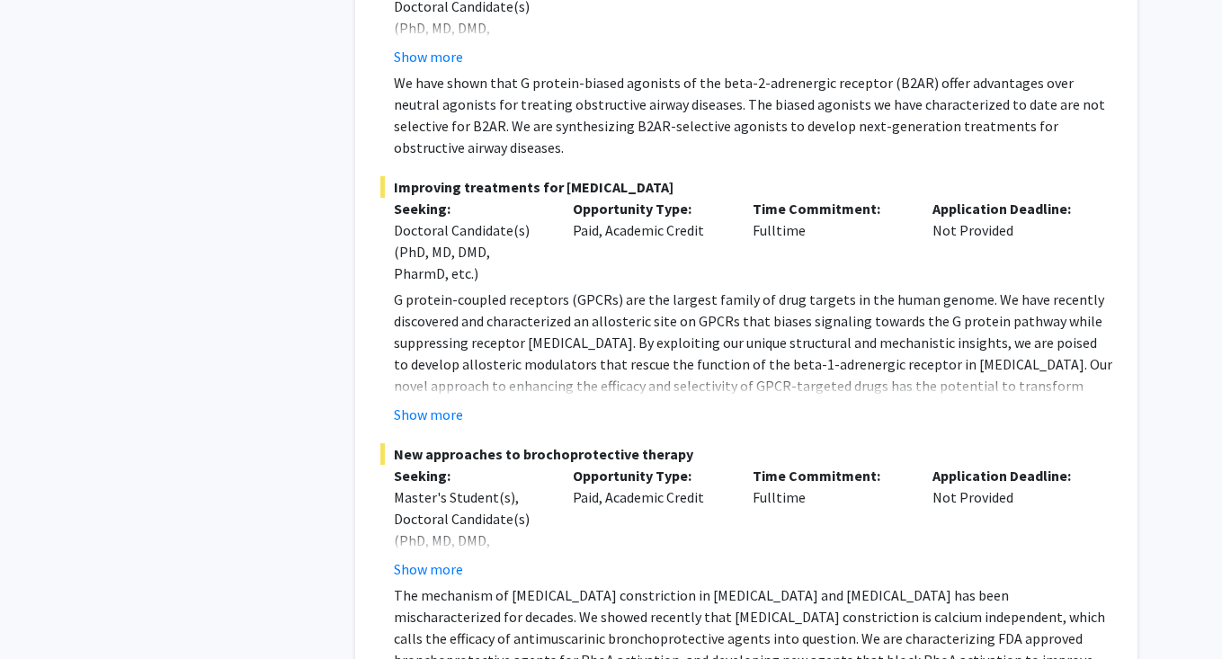
scroll to position [13511, 0]
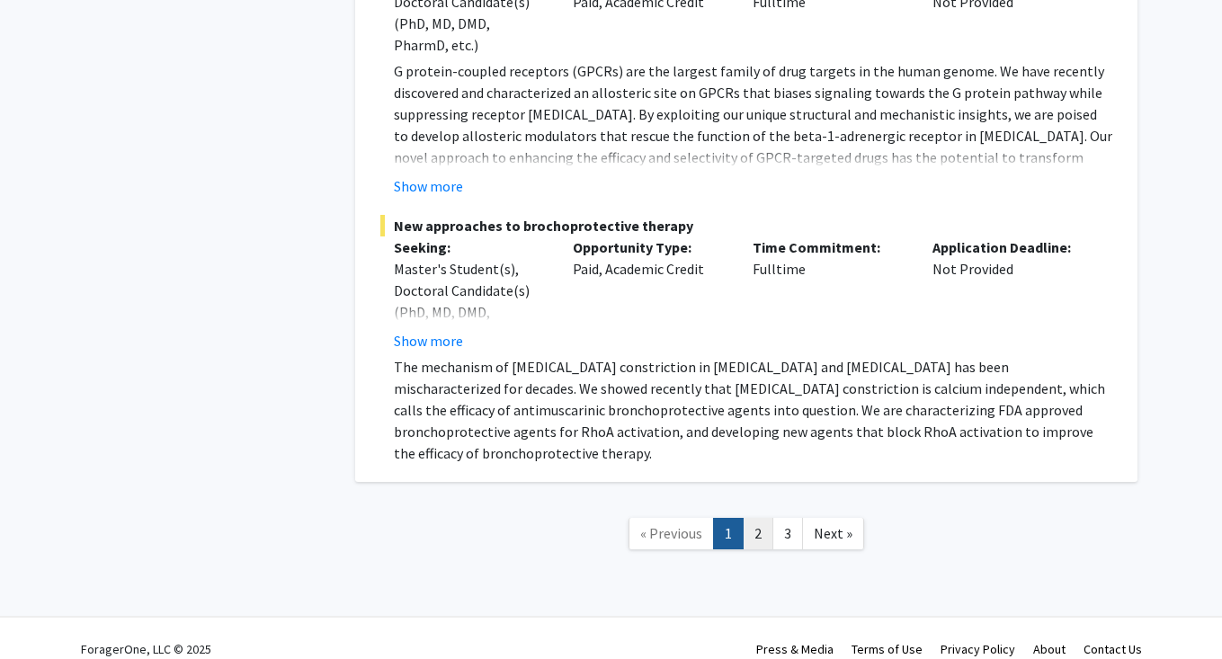
click at [753, 518] on link "2" at bounding box center [758, 533] width 31 height 31
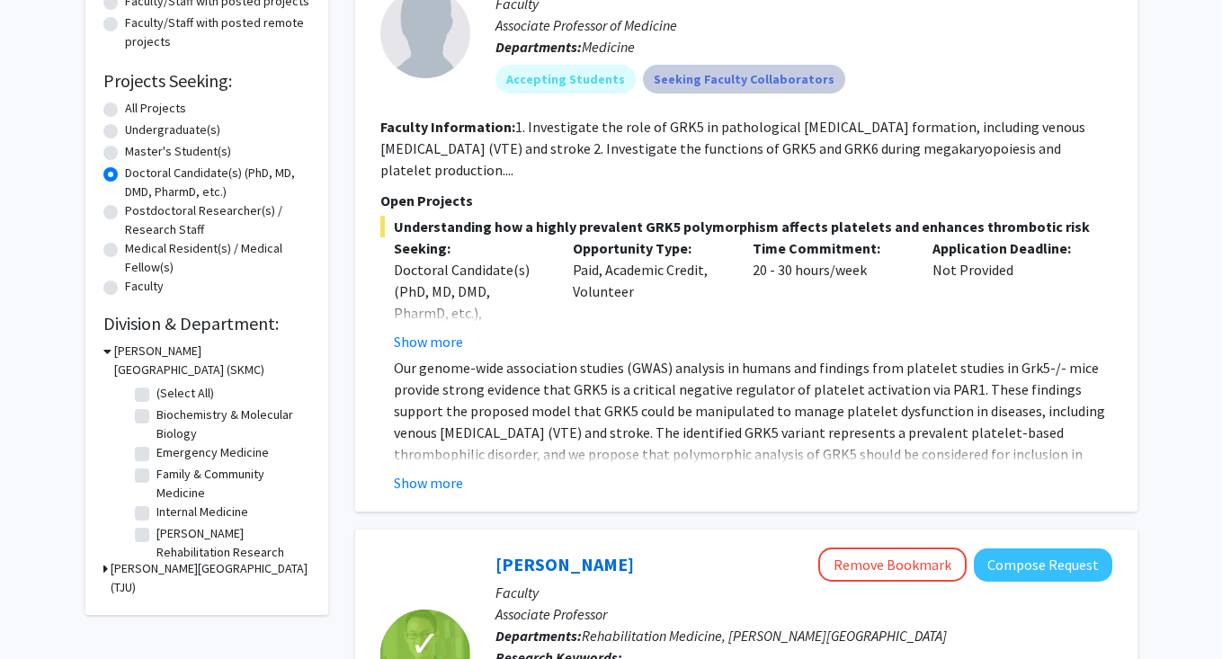
scroll to position [251, 0]
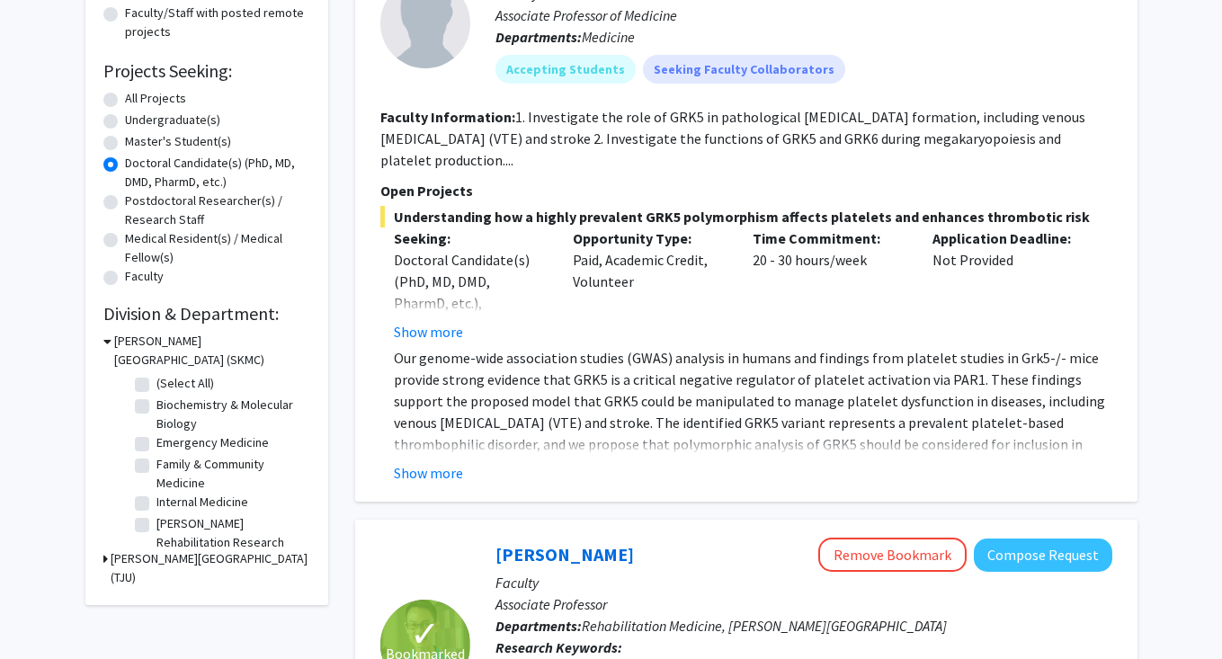
click at [215, 442] on label "Emergency Medicine" at bounding box center [212, 442] width 112 height 19
click at [168, 442] on input "Emergency Medicine" at bounding box center [162, 439] width 12 height 12
checkbox input "true"
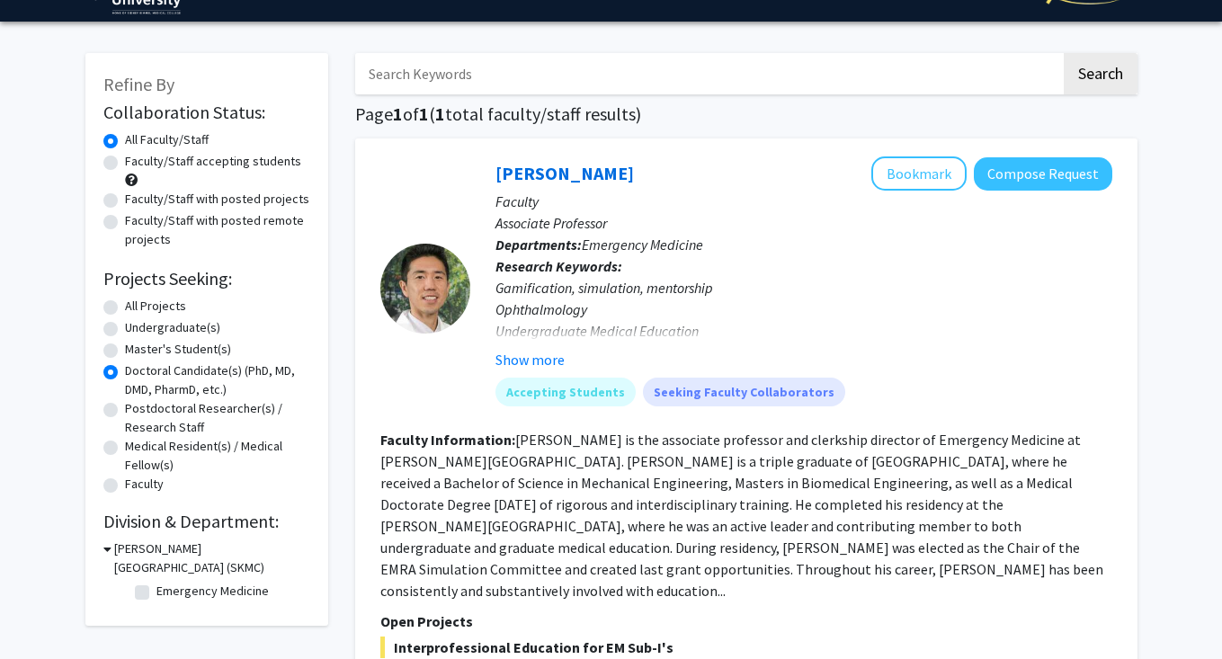
checkbox input "false"
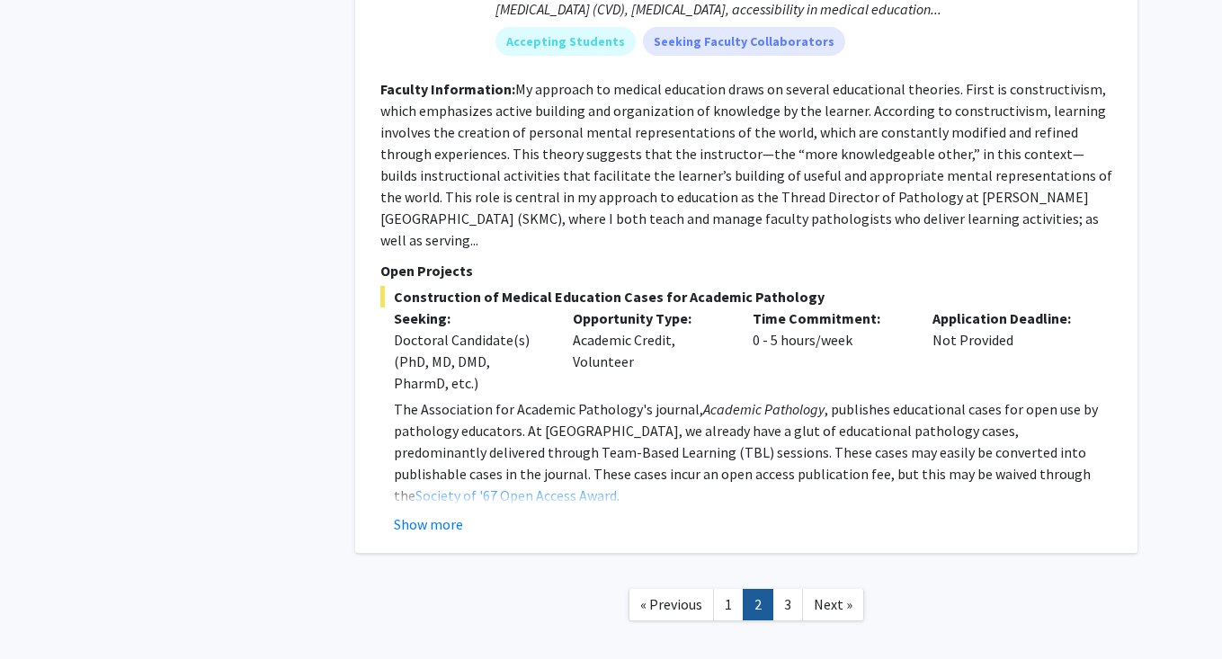
scroll to position [7186, 0]
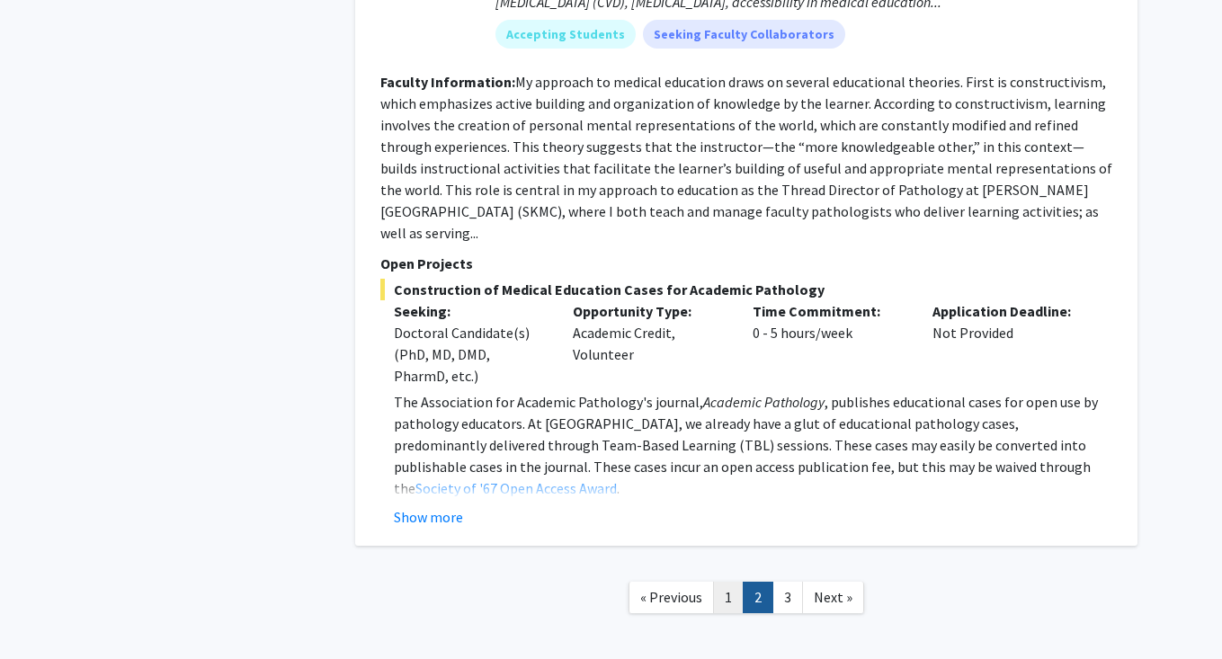
click at [741, 582] on link "1" at bounding box center [728, 597] width 31 height 31
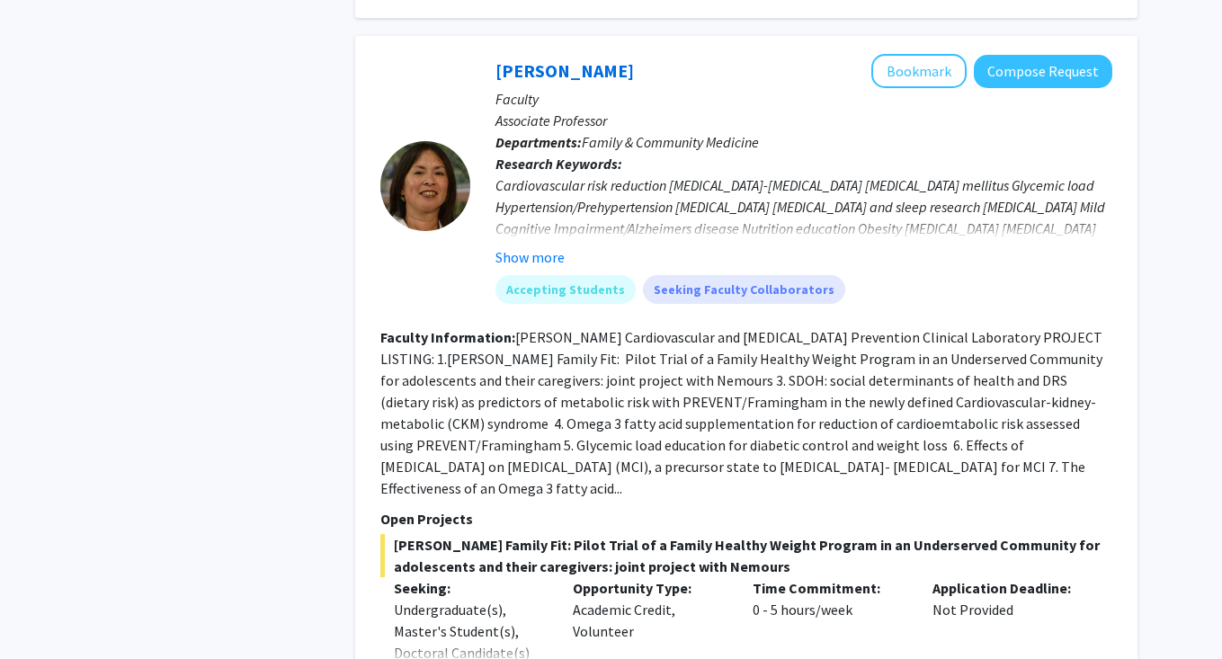
scroll to position [1114, 0]
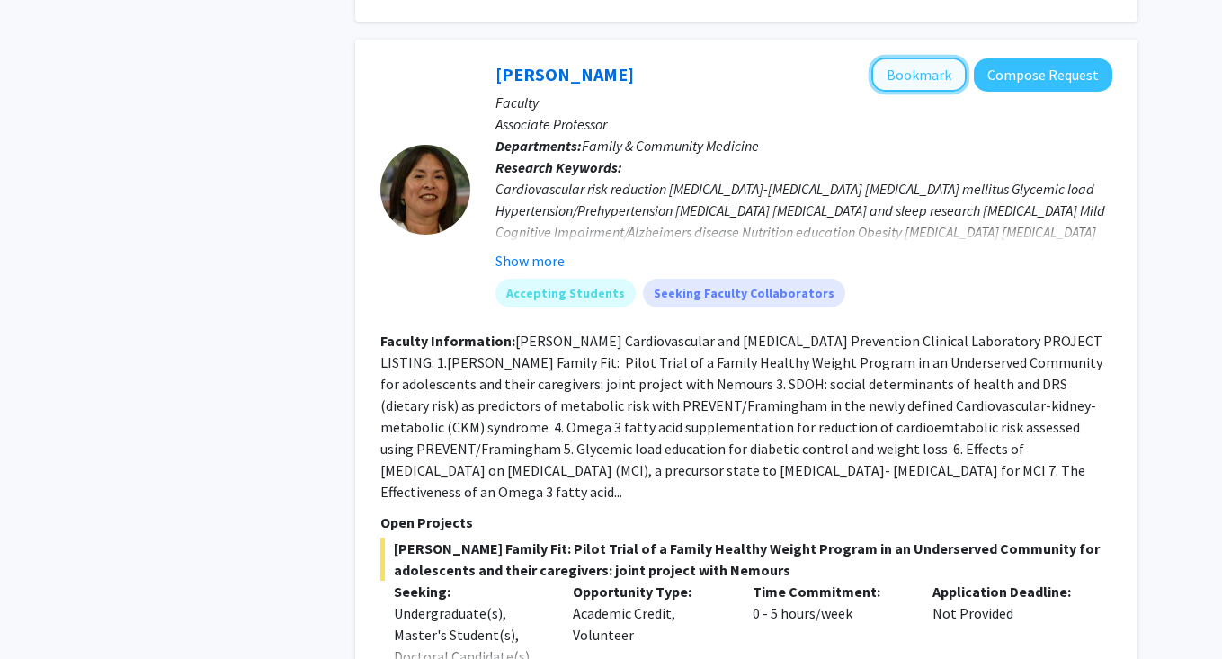
click at [957, 58] on button "Bookmark" at bounding box center [918, 75] width 95 height 34
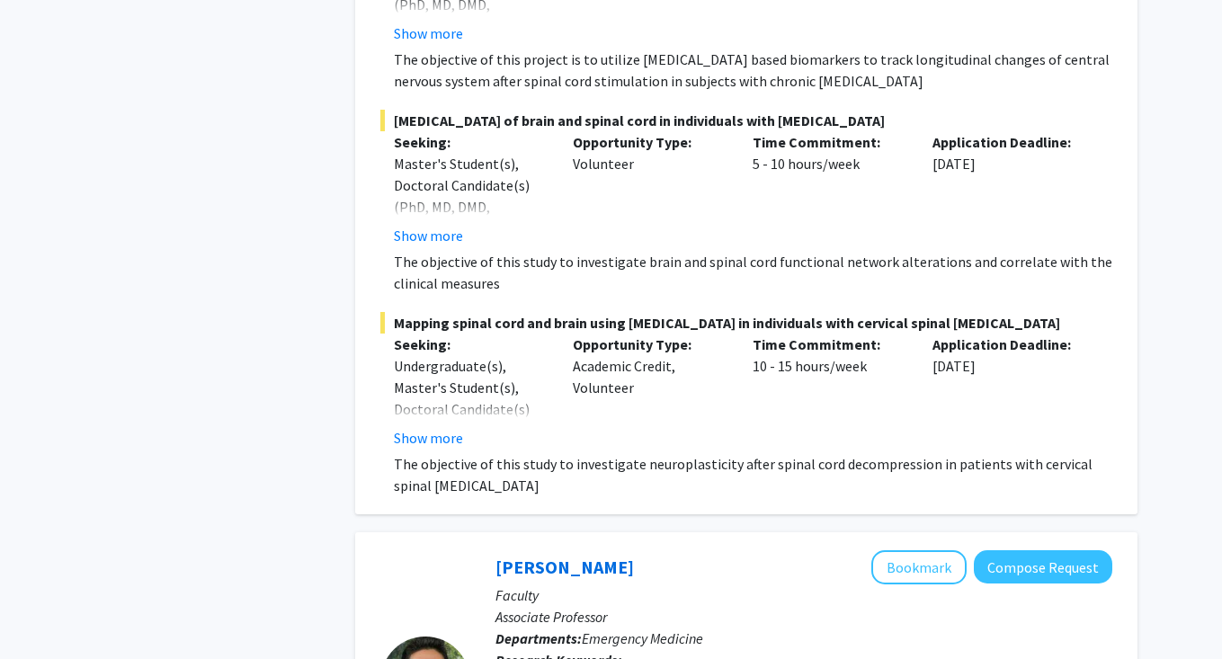
scroll to position [6838, 0]
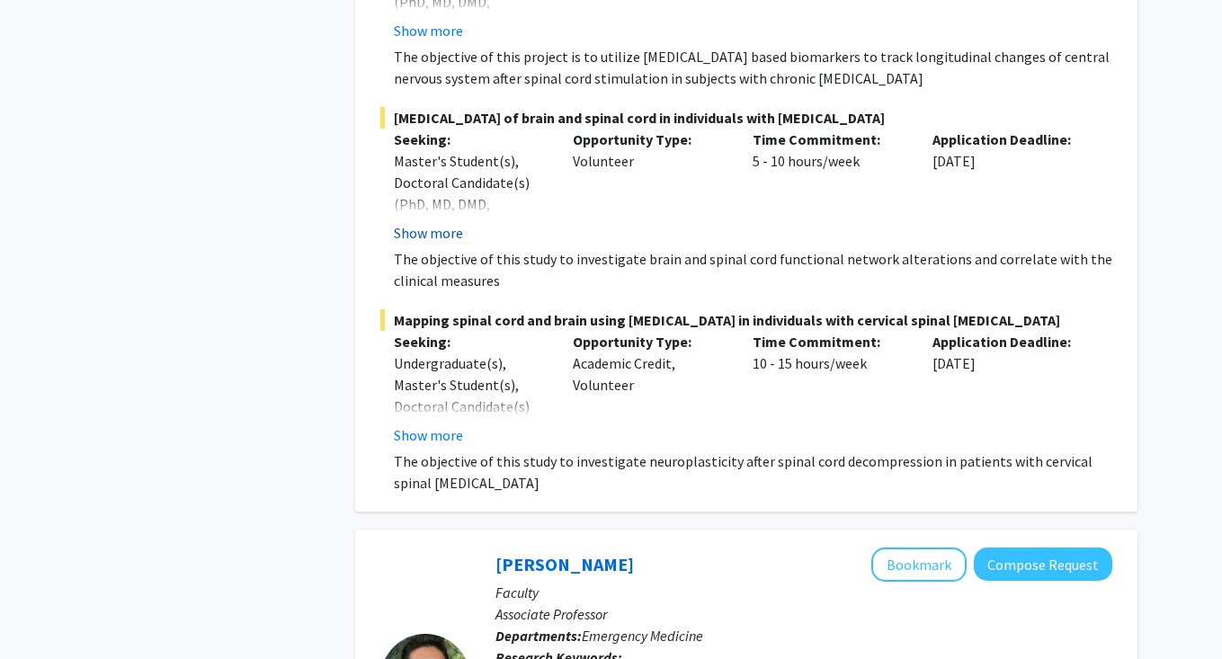
click at [430, 238] on button "Show more" at bounding box center [428, 233] width 69 height 22
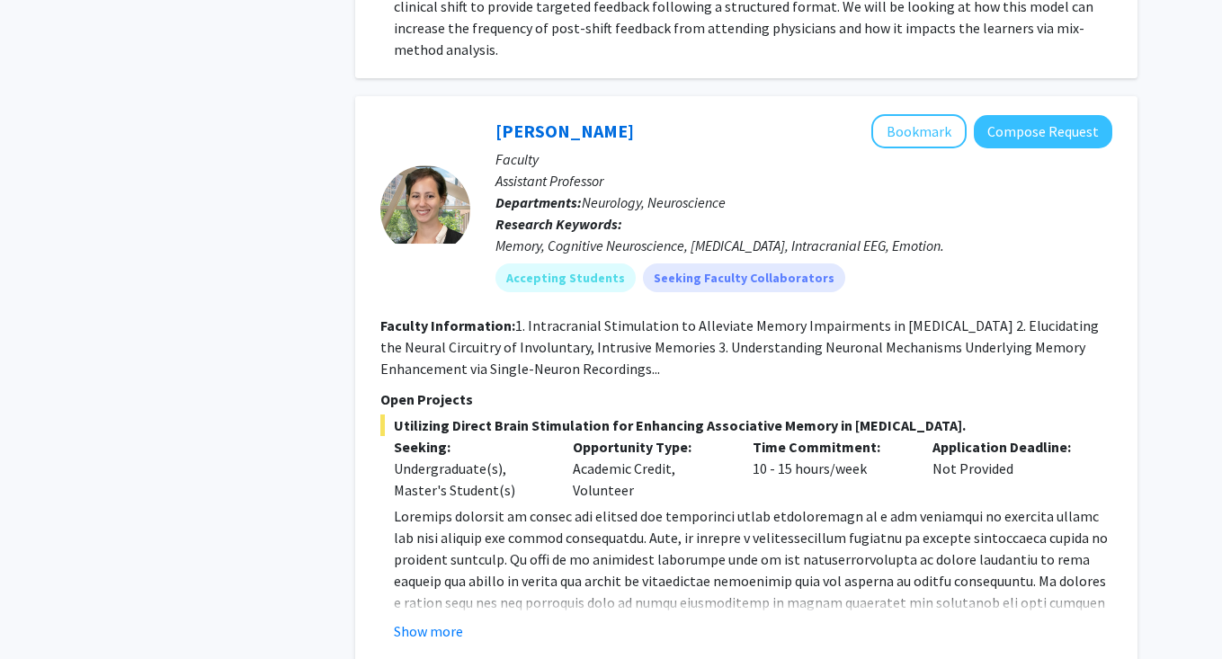
scroll to position [8905, 0]
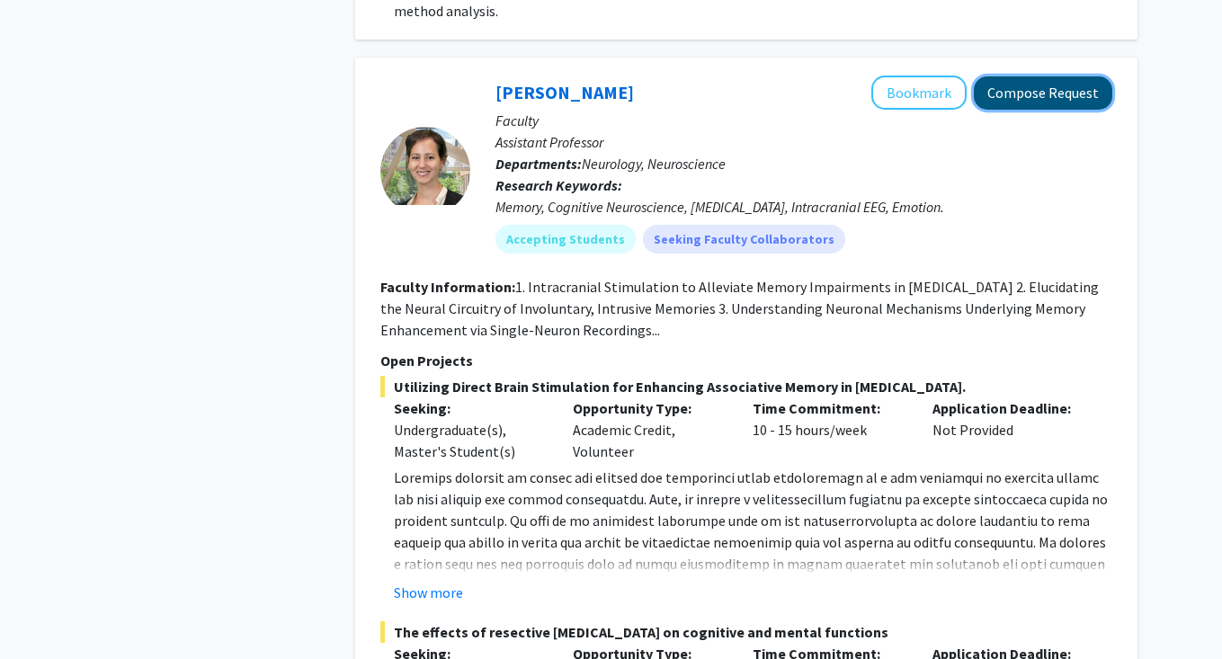
click at [1072, 76] on button "Compose Request" at bounding box center [1043, 92] width 138 height 33
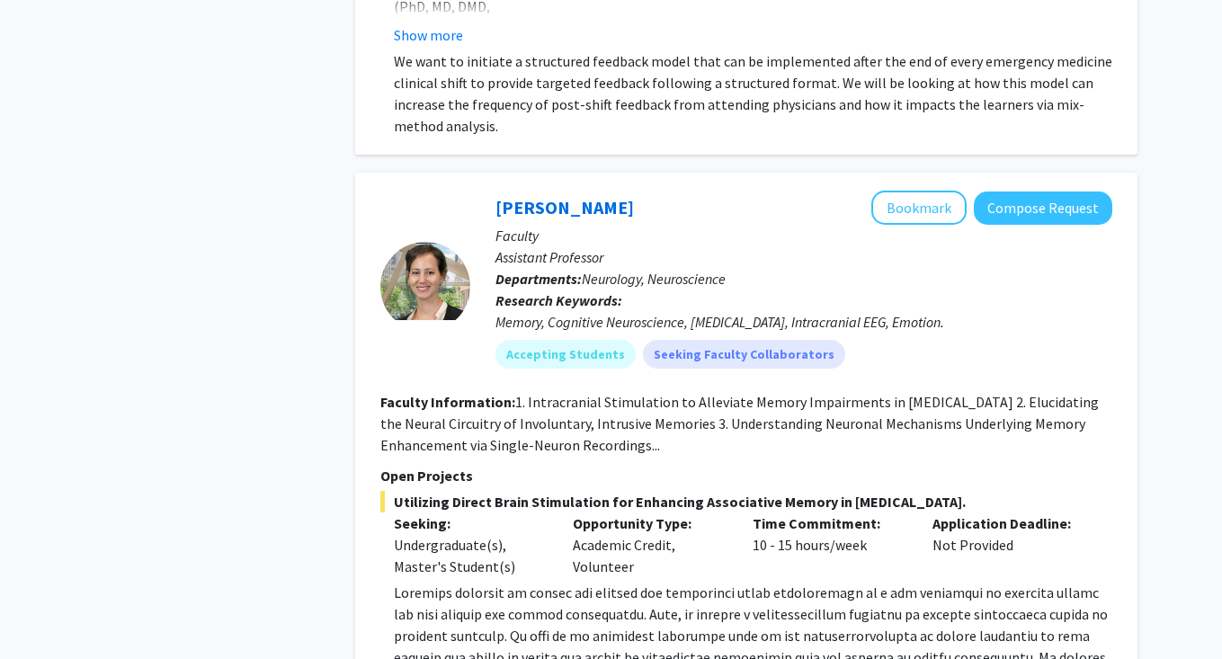
scroll to position [8730, 0]
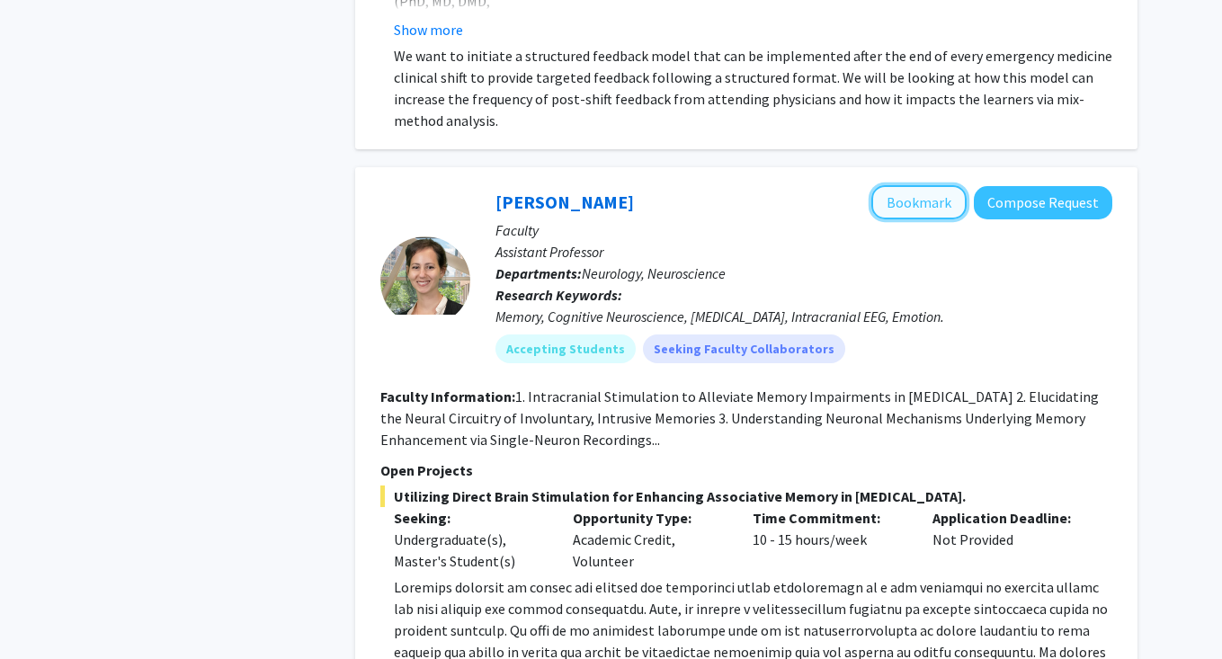
click at [930, 185] on button "Bookmark" at bounding box center [918, 202] width 95 height 34
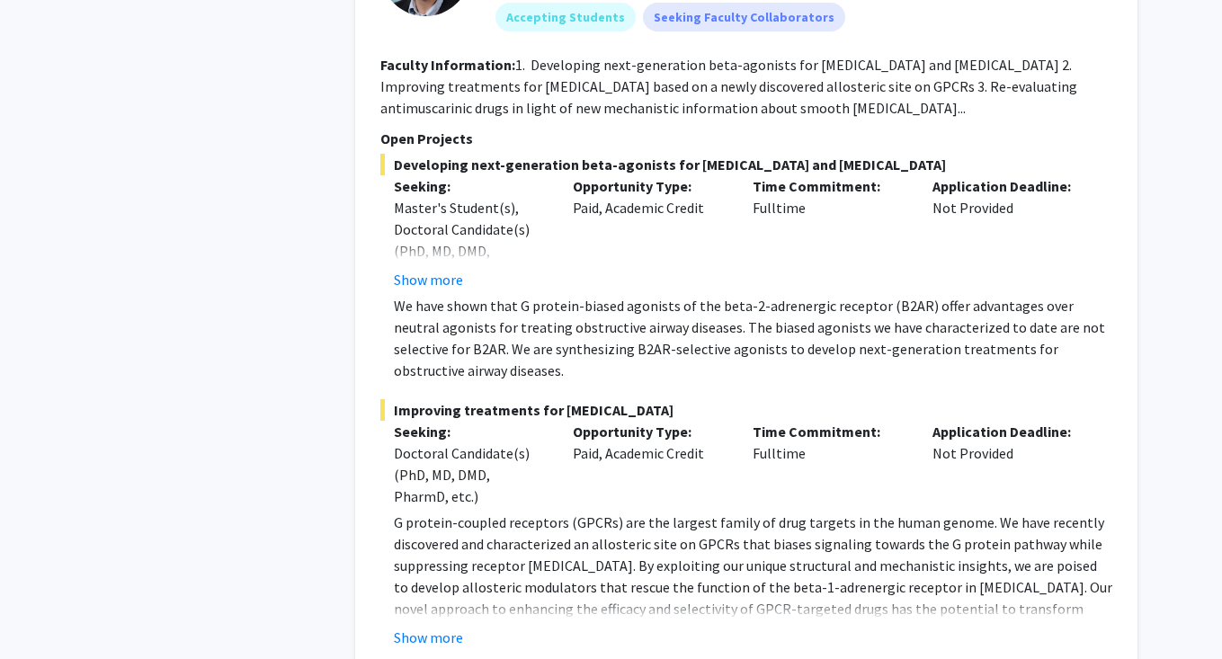
scroll to position [13511, 0]
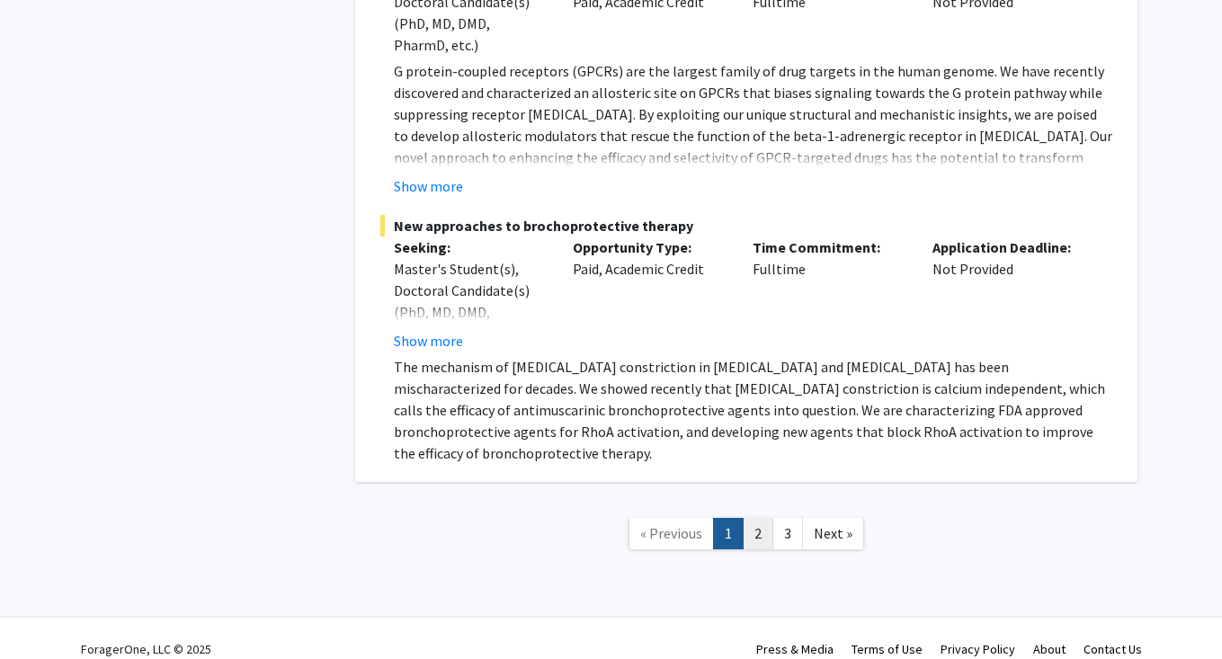
click at [748, 518] on link "2" at bounding box center [758, 533] width 31 height 31
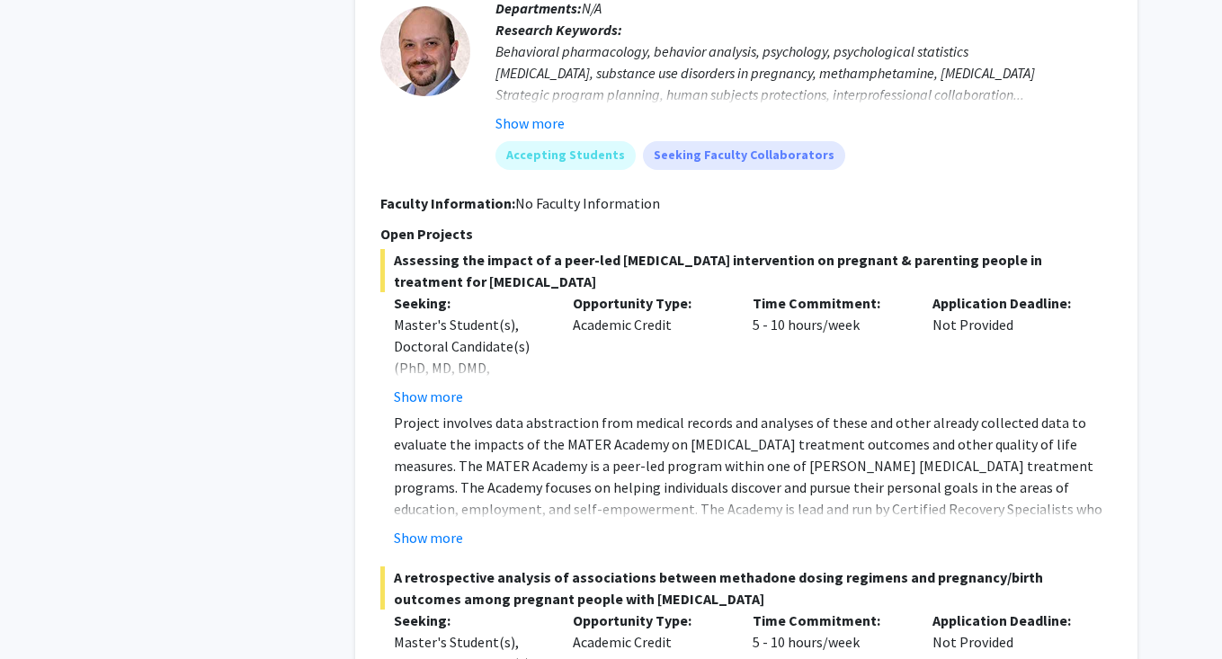
scroll to position [2591, 0]
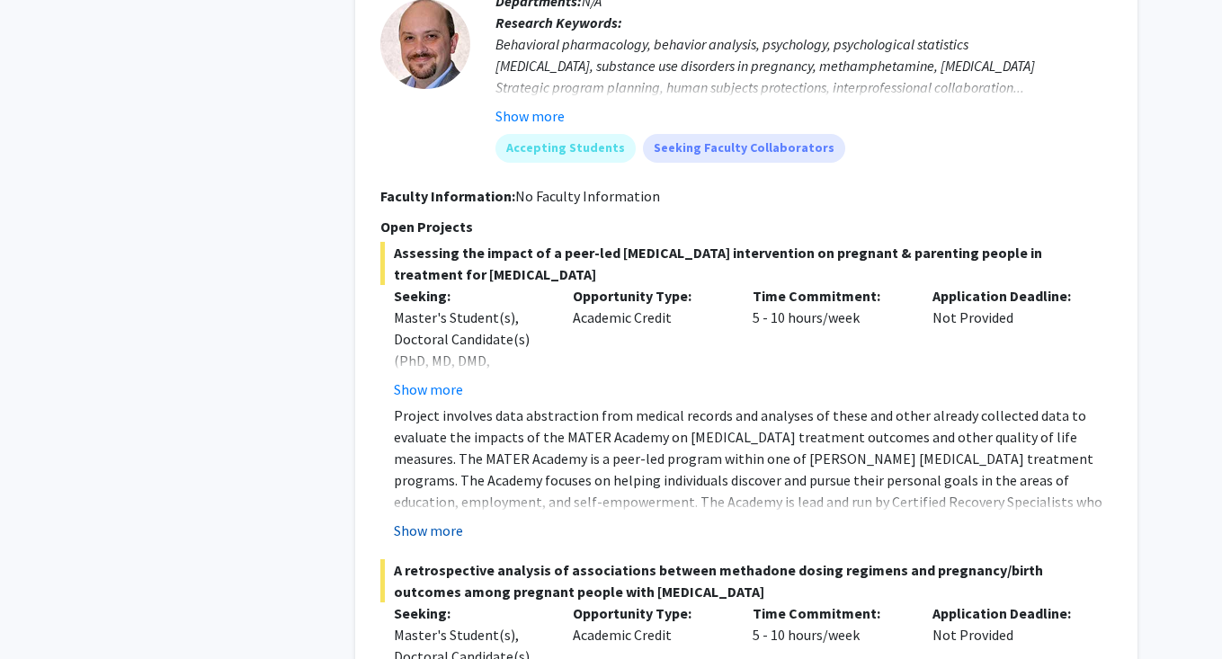
click at [426, 520] on button "Show more" at bounding box center [428, 531] width 69 height 22
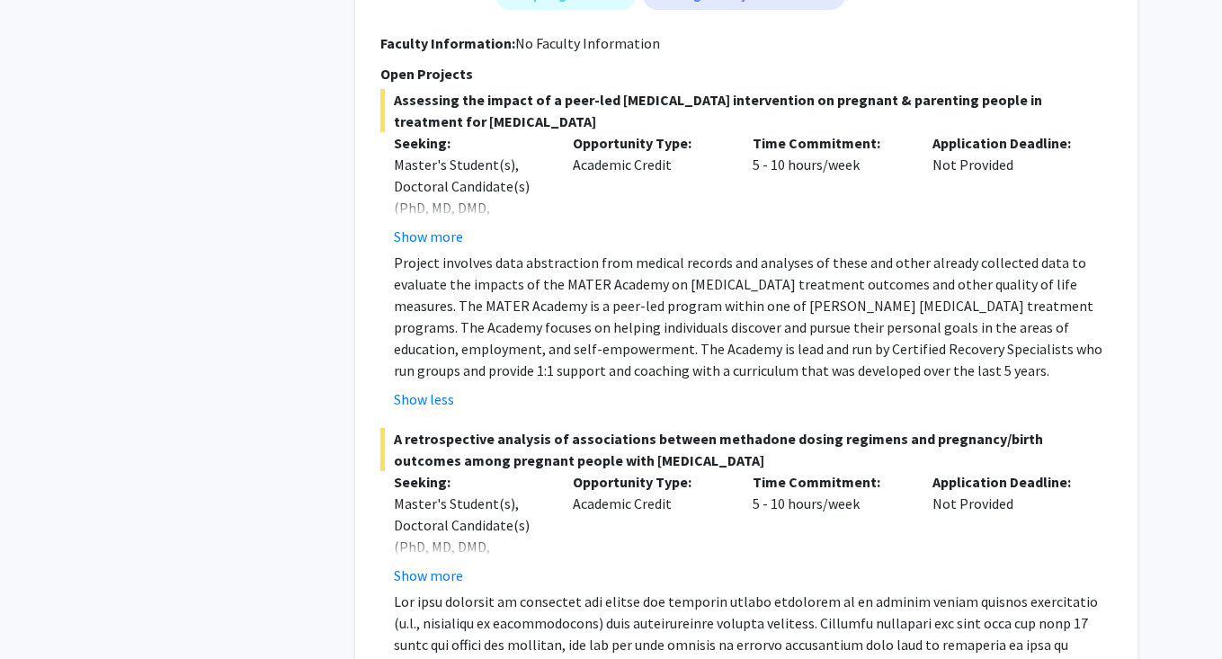
scroll to position [2748, 0]
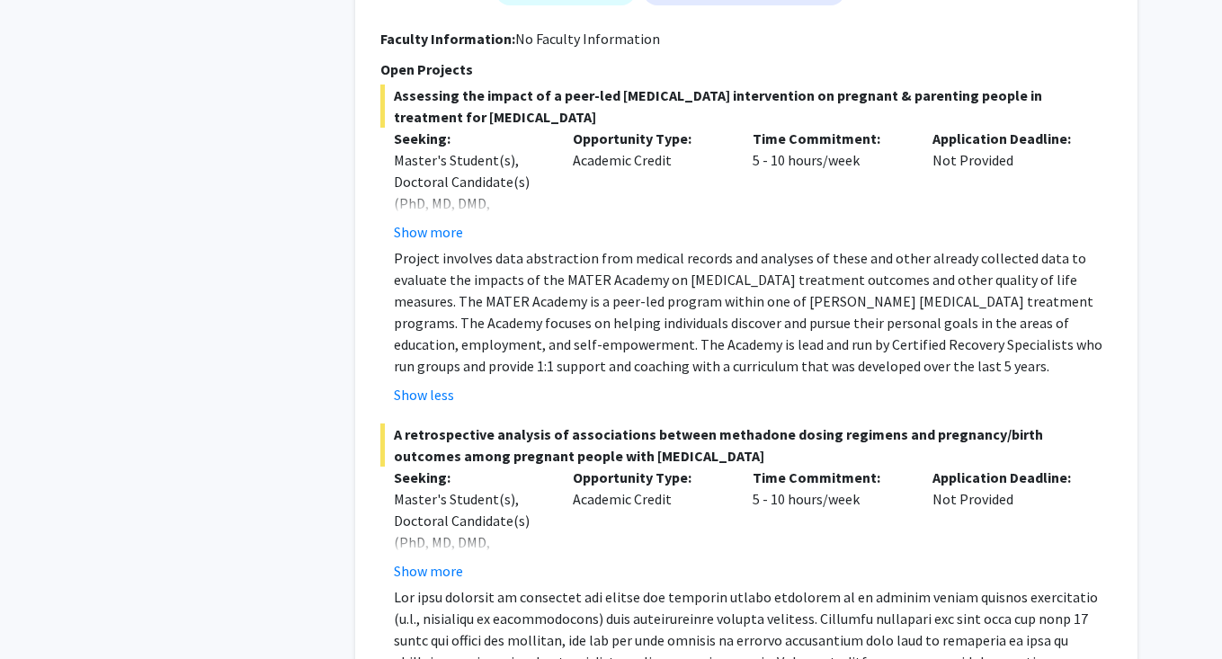
click at [615, 254] on p "Project involves data abstraction from medical records and analyses of these an…" at bounding box center [753, 311] width 718 height 129
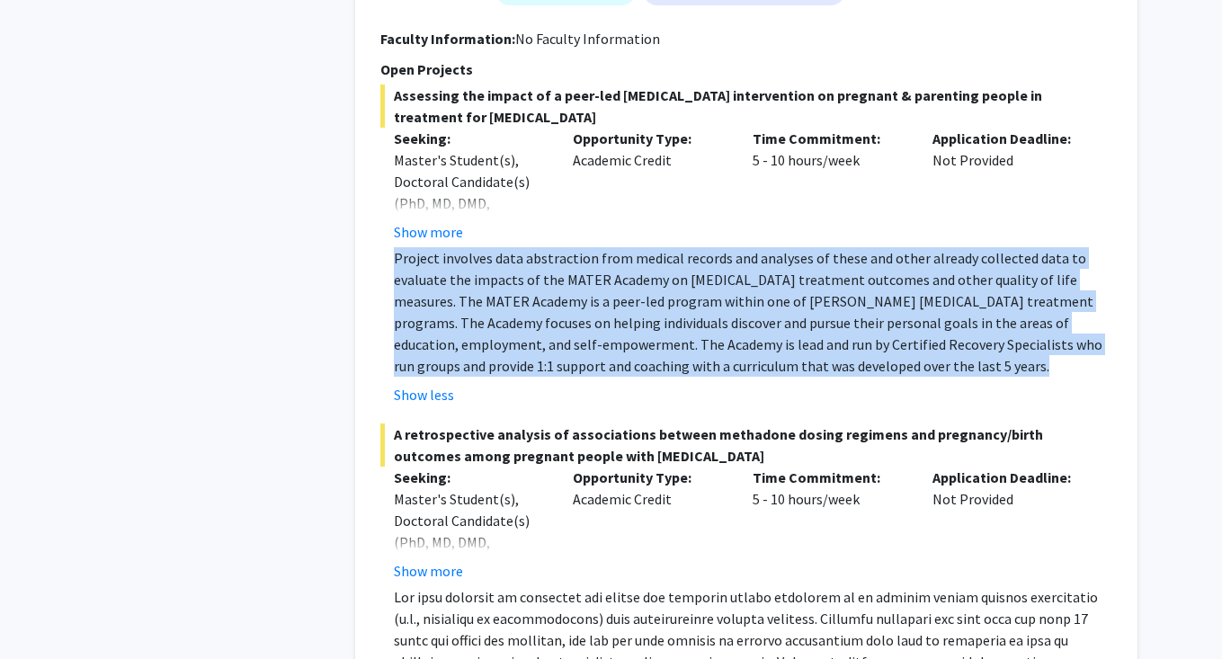
click at [615, 254] on p "Project involves data abstraction from medical records and analyses of these an…" at bounding box center [753, 311] width 718 height 129
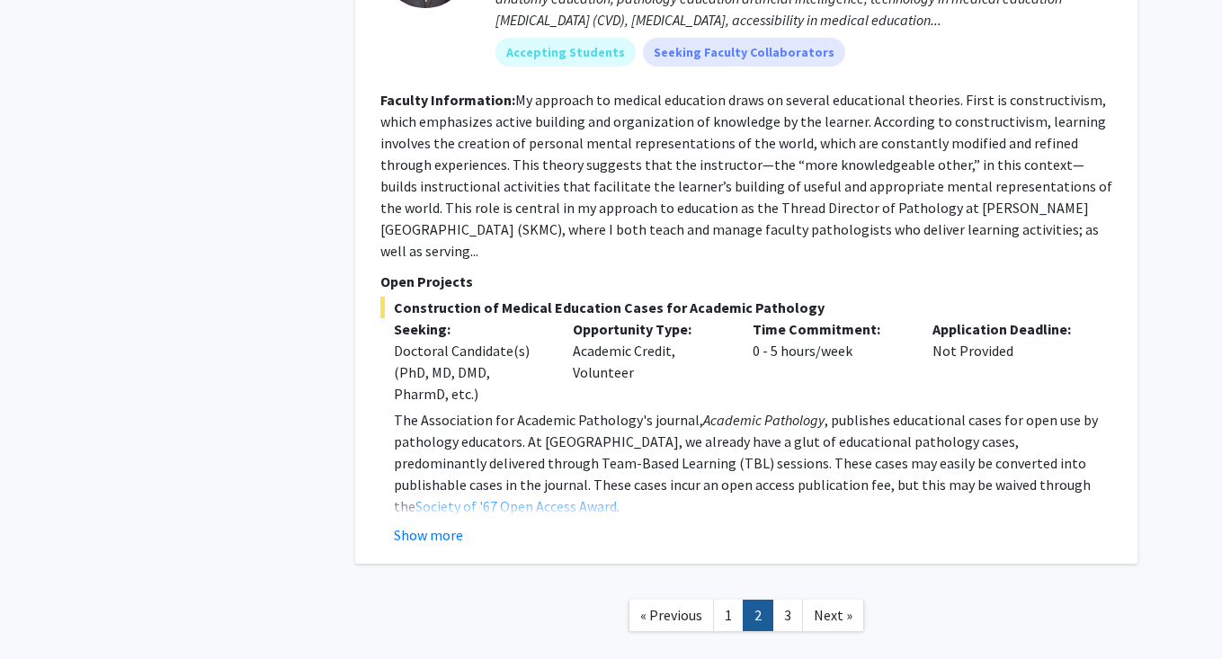
scroll to position [7207, 0]
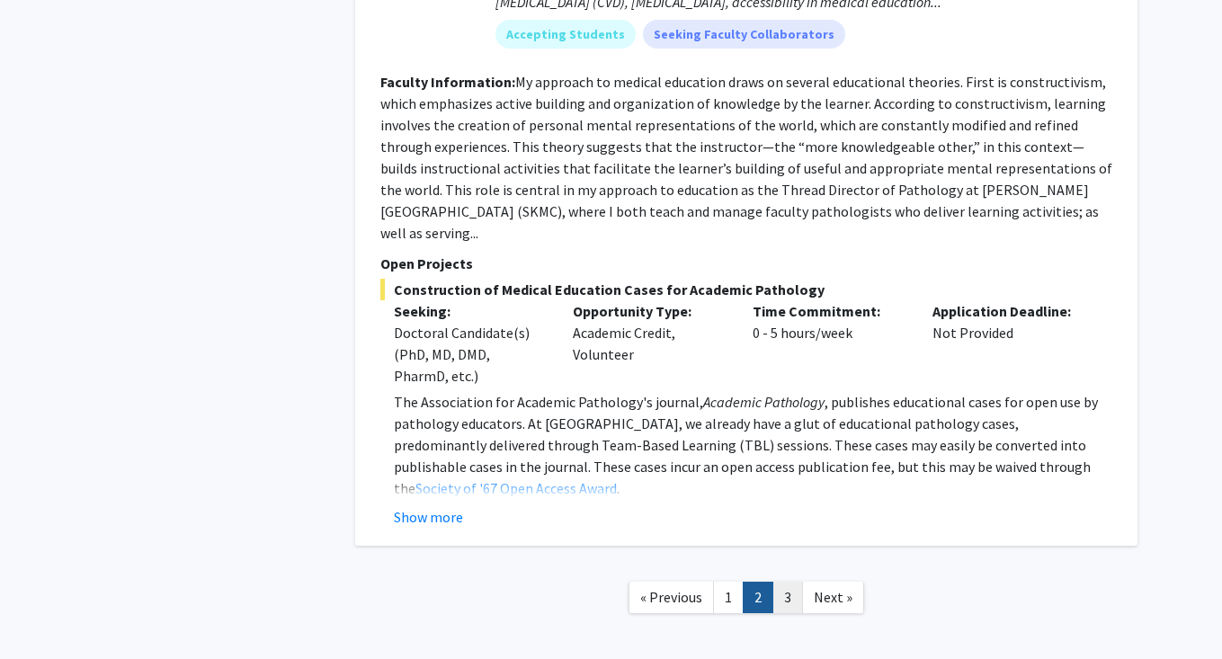
click at [788, 582] on link "3" at bounding box center [787, 597] width 31 height 31
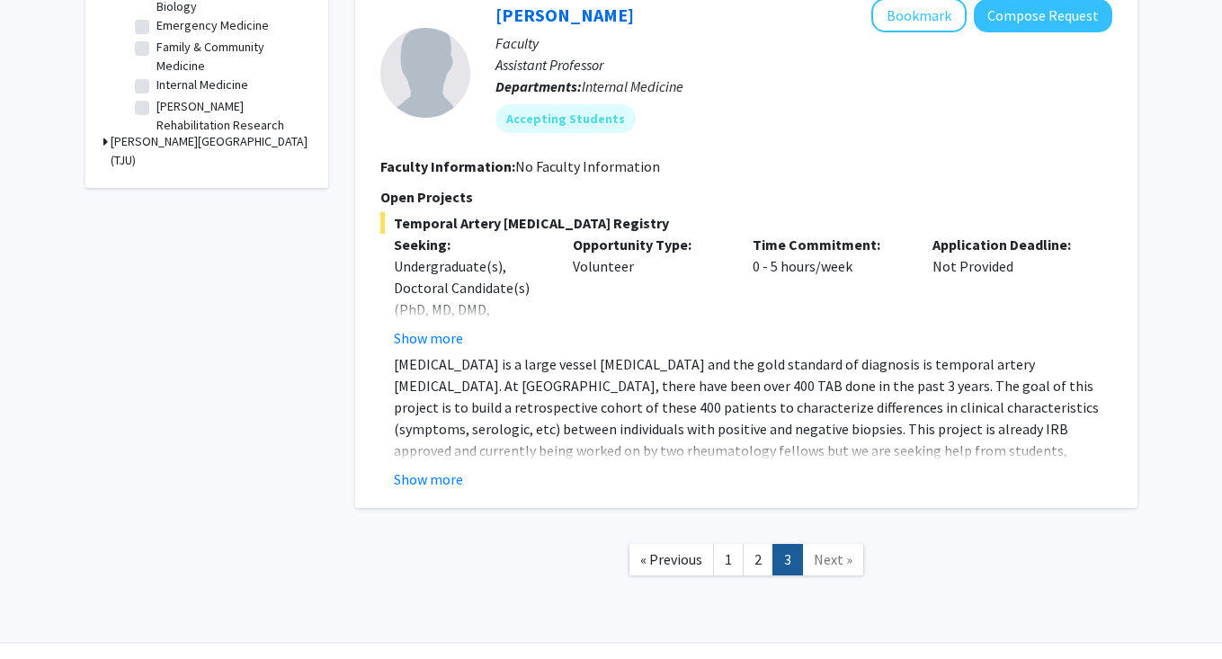
scroll to position [672, 0]
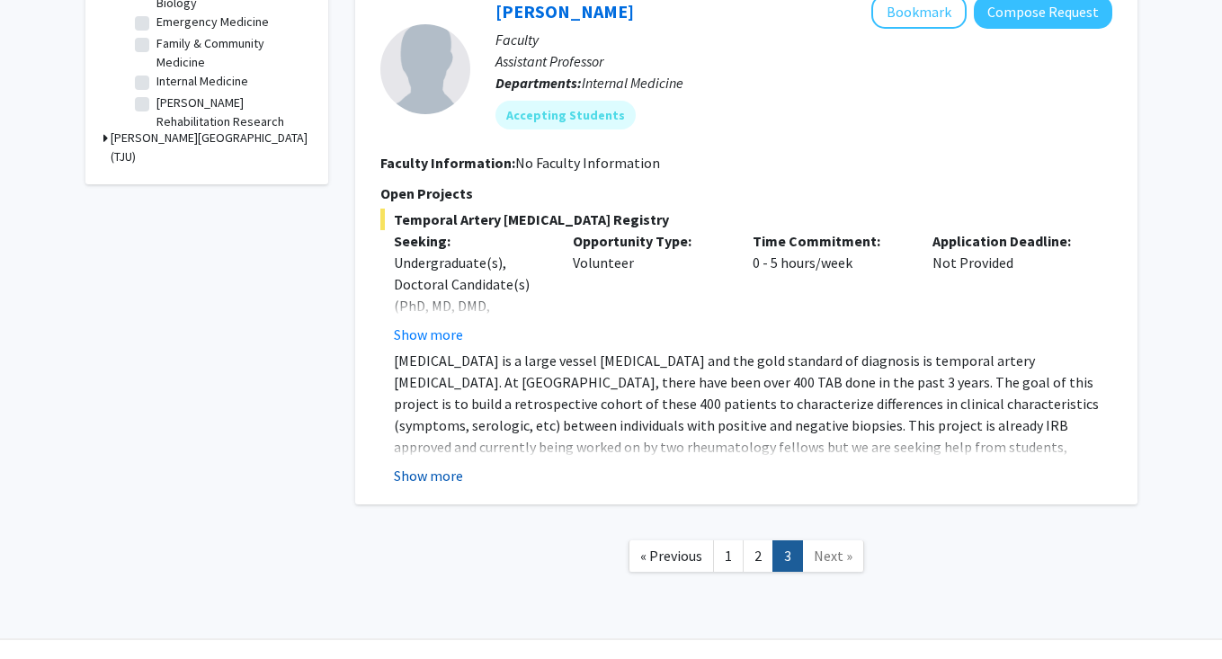
click at [421, 478] on button "Show more" at bounding box center [428, 476] width 69 height 22
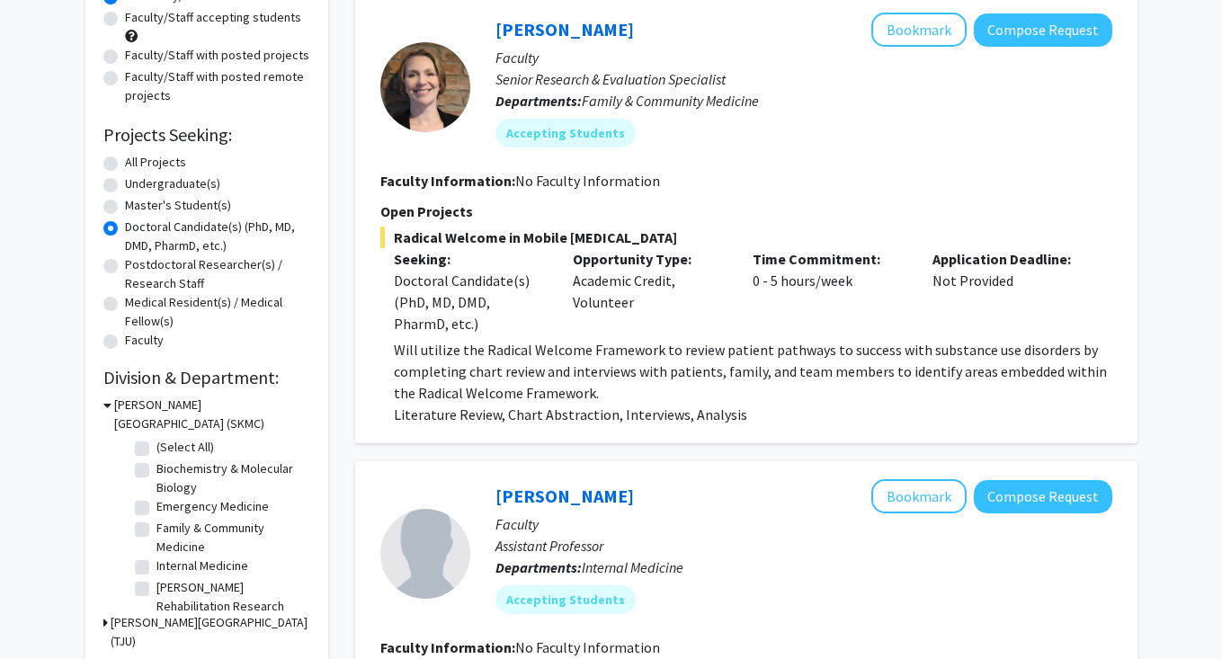
scroll to position [0, 0]
